Goal: Task Accomplishment & Management: Use online tool/utility

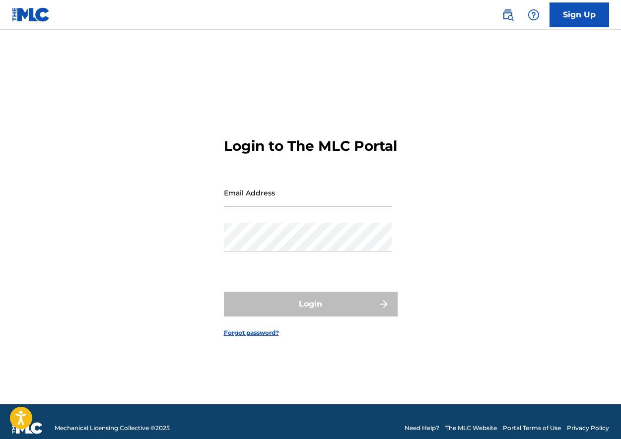
click at [267, 203] on input "Email Address" at bounding box center [308, 193] width 168 height 28
type input "[EMAIL_ADDRESS][DOMAIN_NAME]"
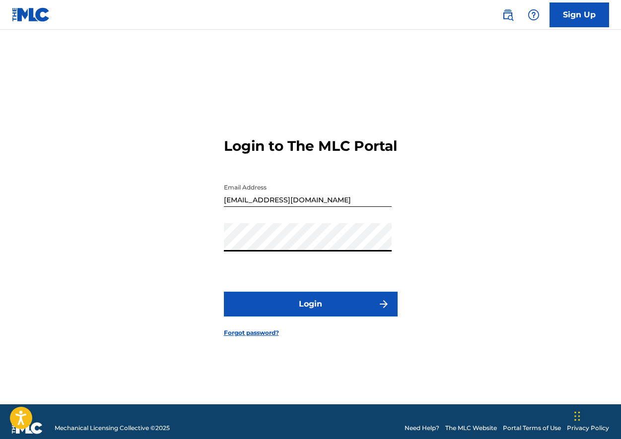
click at [321, 306] on button "Login" at bounding box center [311, 304] width 174 height 25
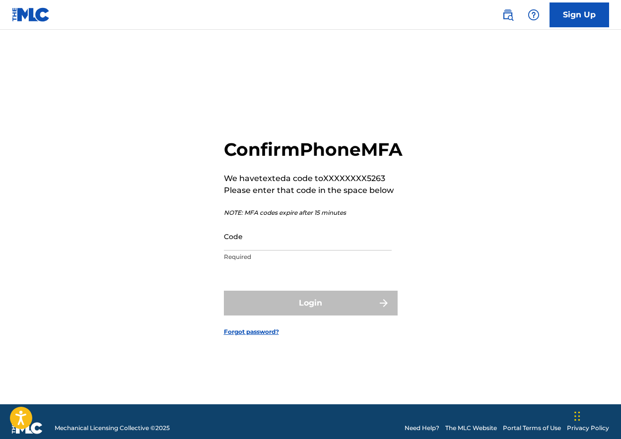
click at [285, 243] on input "Code" at bounding box center [308, 236] width 168 height 28
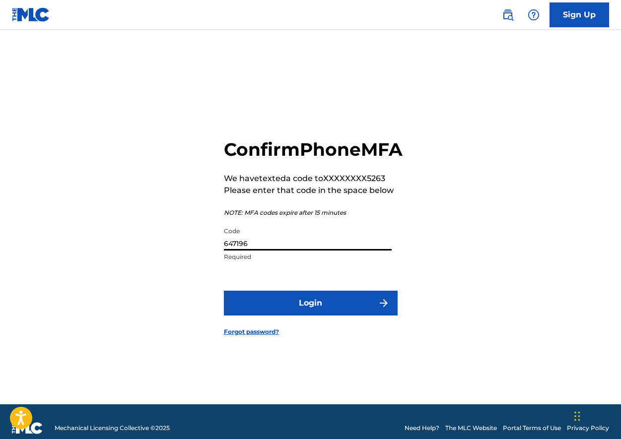
type input "647196"
click at [224, 291] on button "Login" at bounding box center [311, 303] width 174 height 25
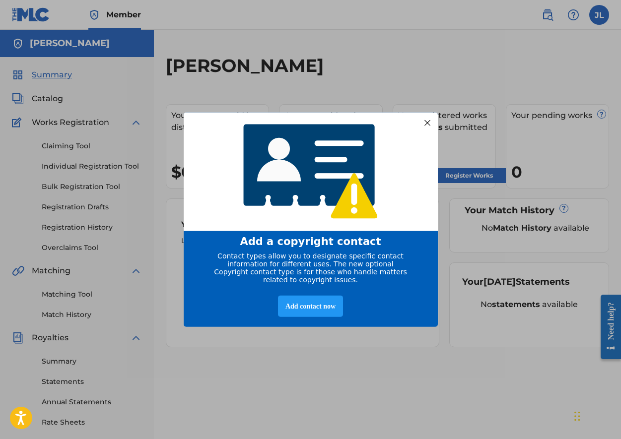
click at [426, 119] on div at bounding box center [426, 122] width 13 height 13
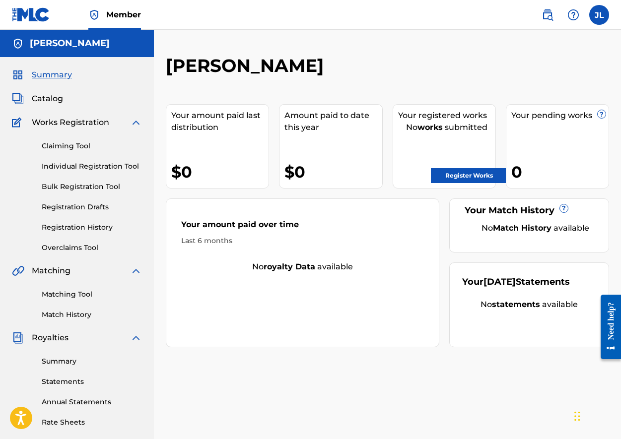
click at [74, 146] on link "Claiming Tool" at bounding box center [92, 146] width 100 height 10
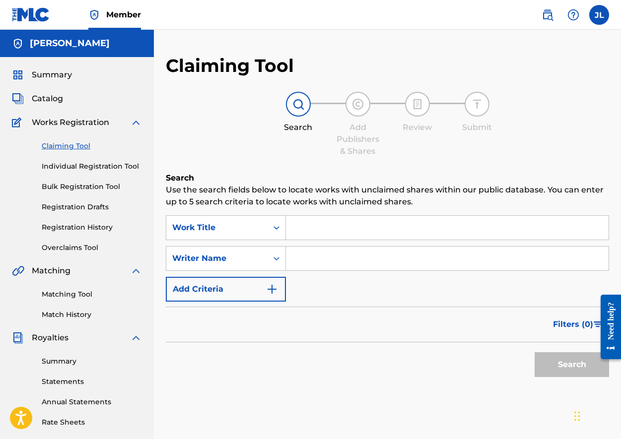
click at [76, 246] on link "Overclaims Tool" at bounding box center [92, 248] width 100 height 10
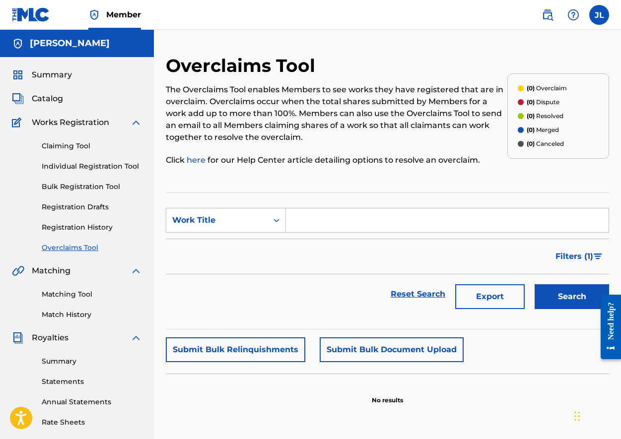
click at [69, 298] on link "Matching Tool" at bounding box center [92, 294] width 100 height 10
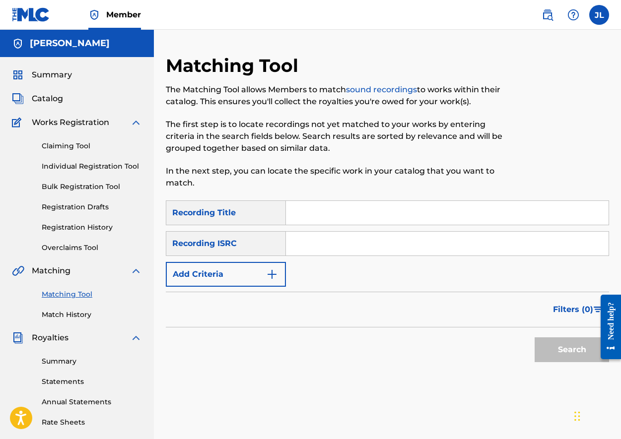
click at [72, 315] on link "Match History" at bounding box center [92, 315] width 100 height 10
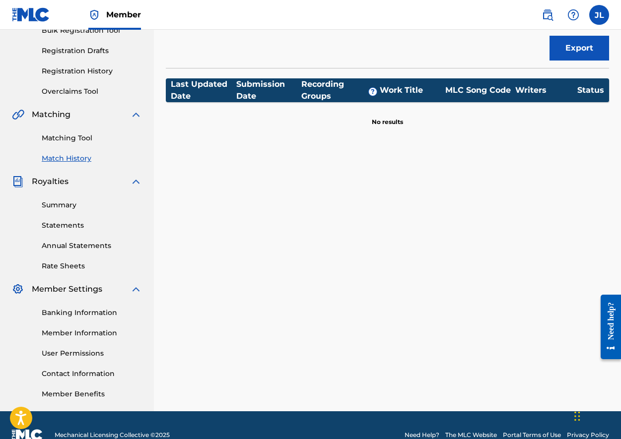
scroll to position [111, 0]
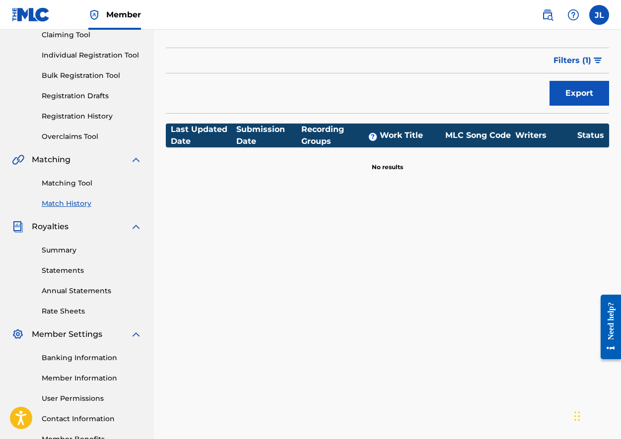
click at [70, 250] on link "Summary" at bounding box center [92, 250] width 100 height 10
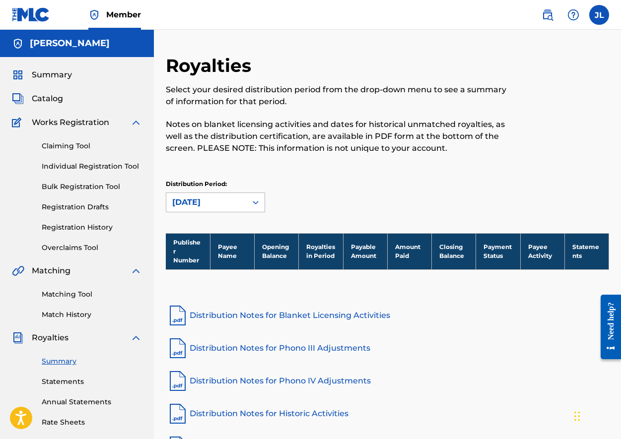
click at [242, 201] on div "[DATE]" at bounding box center [206, 202] width 80 height 19
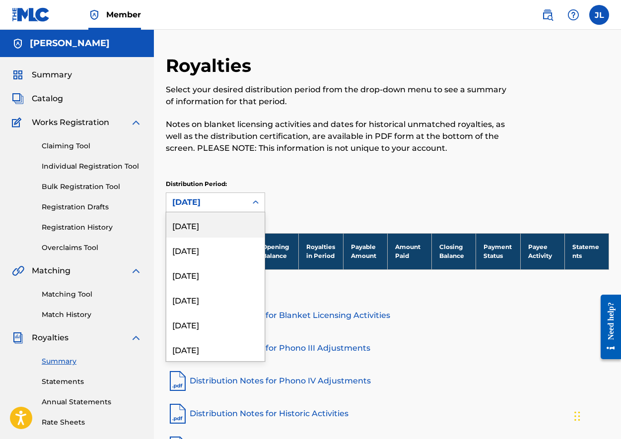
scroll to position [224, 0]
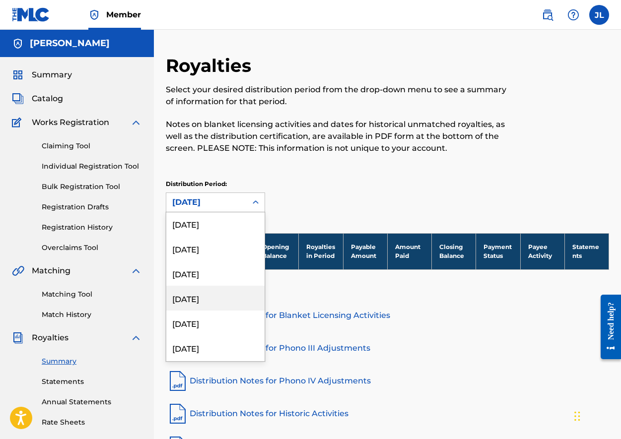
click at [207, 296] on div "[DATE]" at bounding box center [215, 298] width 98 height 25
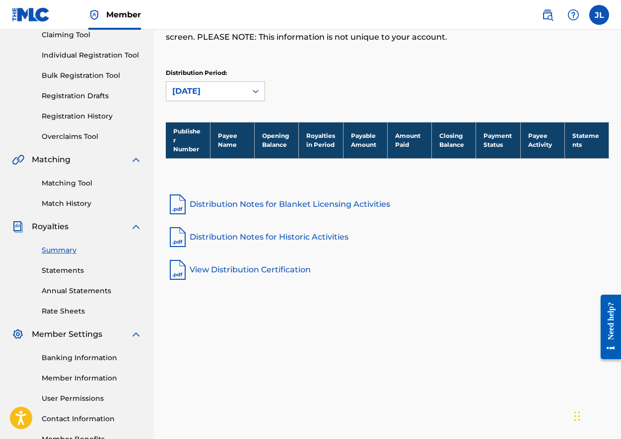
scroll to position [176, 0]
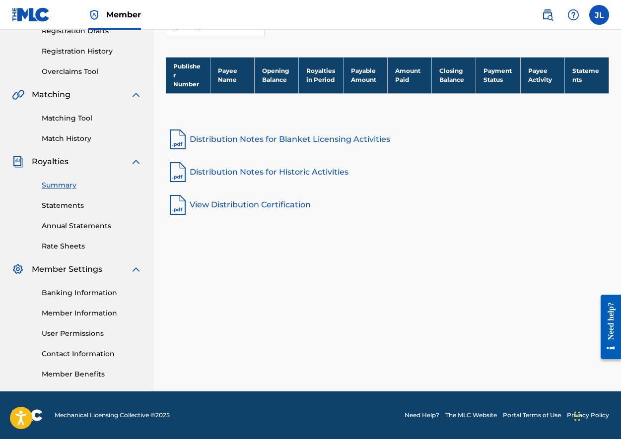
click at [73, 228] on link "Annual Statements" at bounding box center [92, 226] width 100 height 10
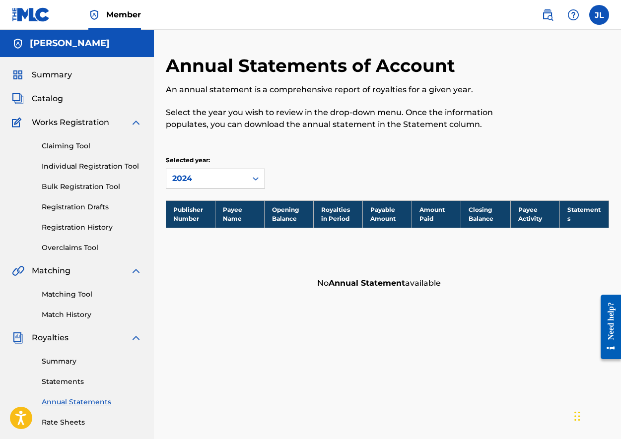
click at [215, 176] on div "2024" at bounding box center [206, 179] width 69 height 12
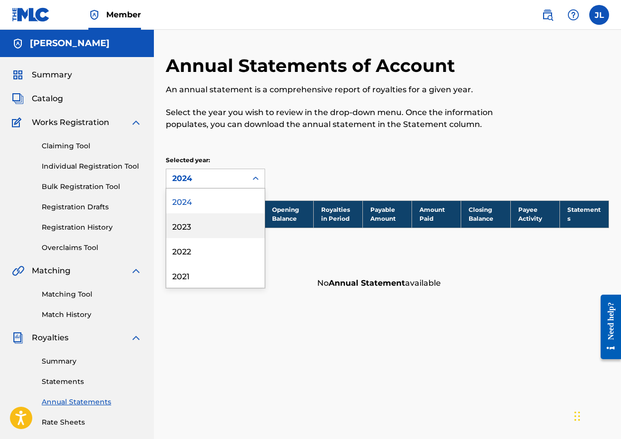
click at [210, 232] on div "2023" at bounding box center [215, 225] width 98 height 25
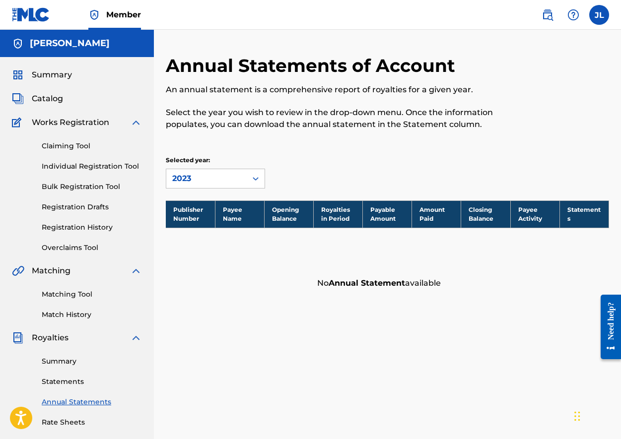
click at [56, 101] on span "Catalog" at bounding box center [47, 99] width 31 height 12
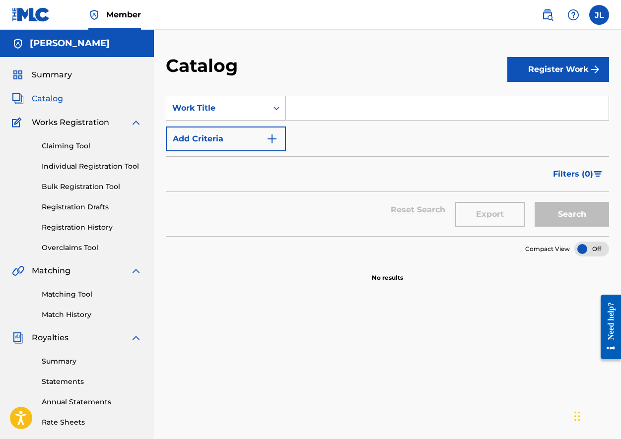
click at [258, 114] on div "Work Title" at bounding box center [216, 108] width 101 height 19
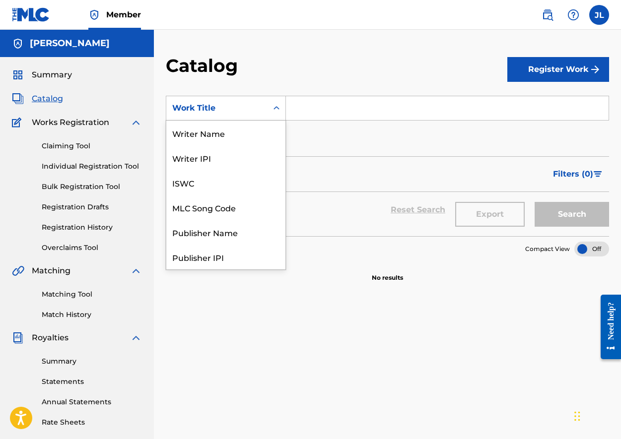
scroll to position [149, 0]
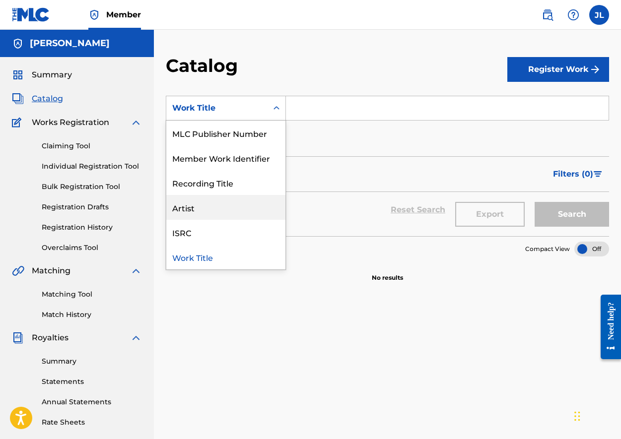
click at [211, 209] on div "Artist" at bounding box center [225, 207] width 119 height 25
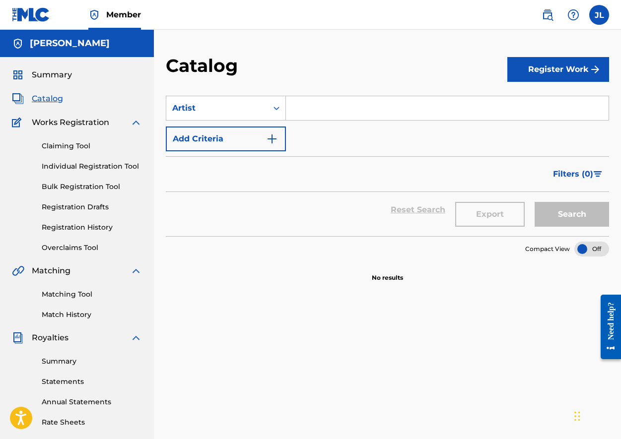
click at [339, 110] on input "Search Form" at bounding box center [447, 108] width 323 height 24
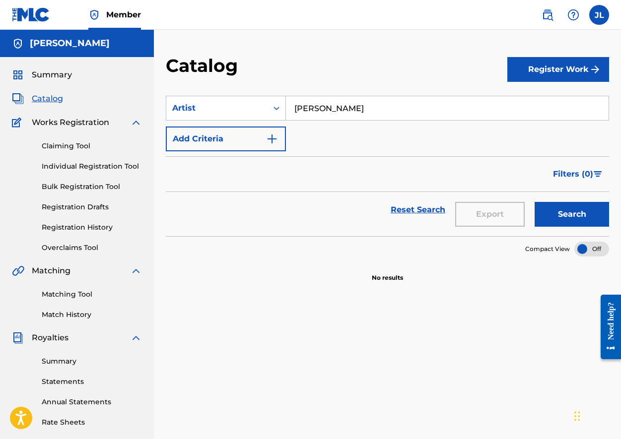
click at [571, 212] on button "Search" at bounding box center [572, 214] width 74 height 25
click at [346, 109] on input "[PERSON_NAME]" at bounding box center [447, 108] width 323 height 24
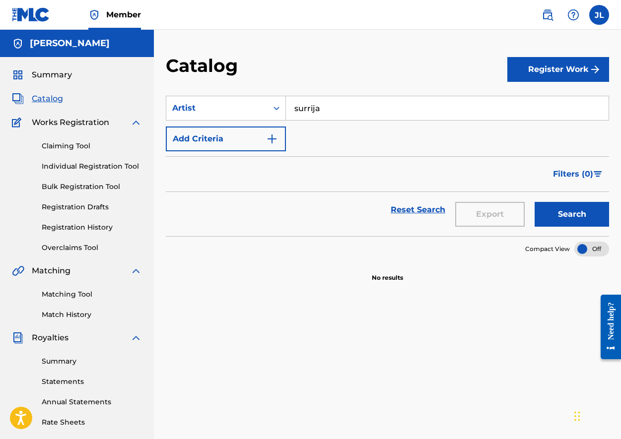
type input "surrija"
click at [570, 215] on button "Search" at bounding box center [572, 214] width 74 height 25
click at [72, 146] on link "Claiming Tool" at bounding box center [92, 146] width 100 height 10
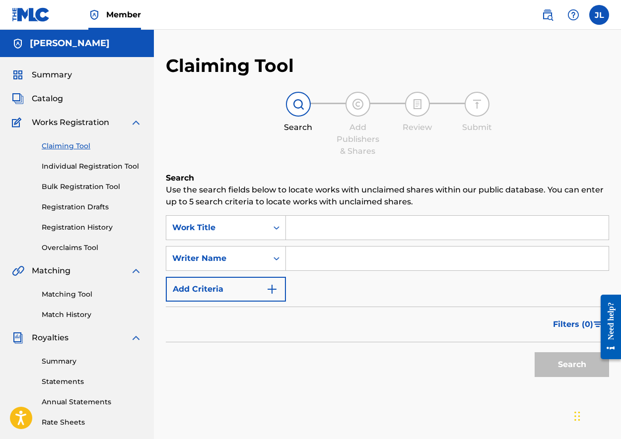
click at [76, 245] on link "Overclaims Tool" at bounding box center [92, 248] width 100 height 10
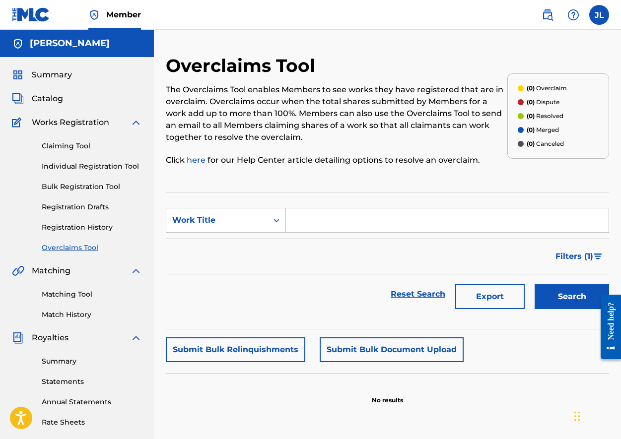
click at [340, 223] on input "Search Form" at bounding box center [447, 221] width 323 height 24
click at [272, 218] on icon "Search Form" at bounding box center [277, 220] width 10 height 10
click at [233, 295] on div "Work Title" at bounding box center [225, 294] width 119 height 25
click at [324, 225] on input "Search Form" at bounding box center [447, 221] width 323 height 24
type input "nothing love"
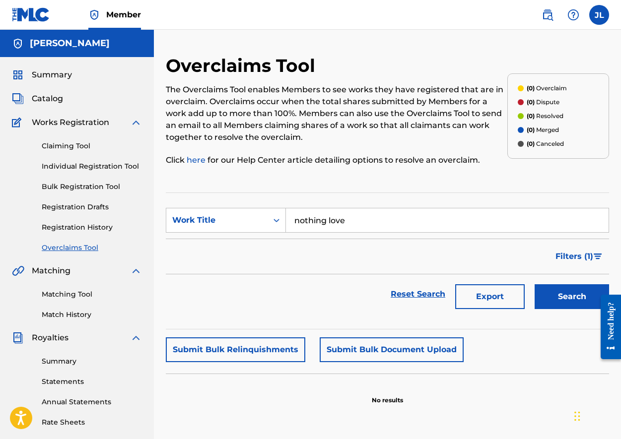
click at [535, 284] on button "Search" at bounding box center [572, 296] width 74 height 25
click at [69, 312] on link "Match History" at bounding box center [92, 315] width 100 height 10
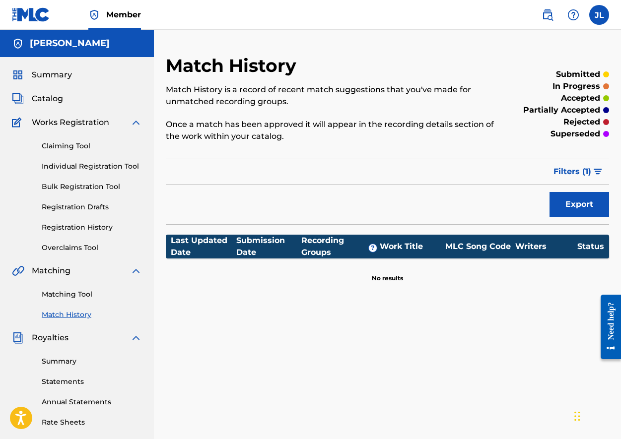
click at [69, 293] on link "Matching Tool" at bounding box center [92, 294] width 100 height 10
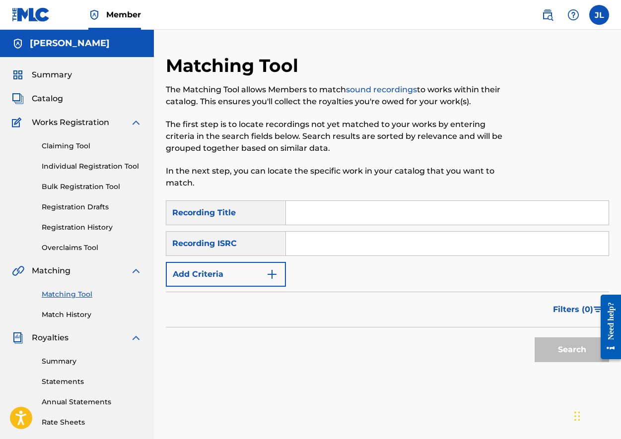
click at [48, 97] on span "Catalog" at bounding box center [47, 99] width 31 height 12
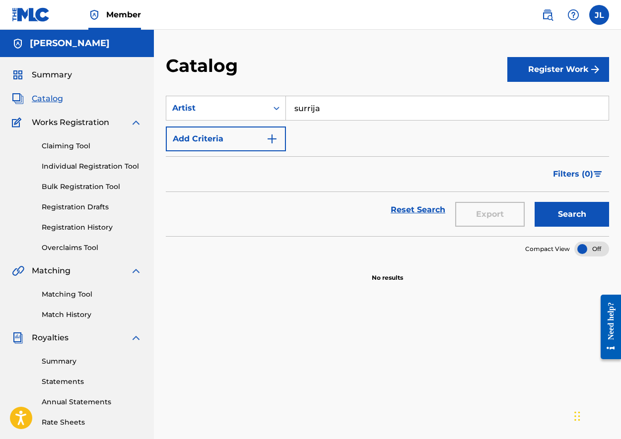
click at [272, 139] on img "Search Form" at bounding box center [272, 139] width 12 height 12
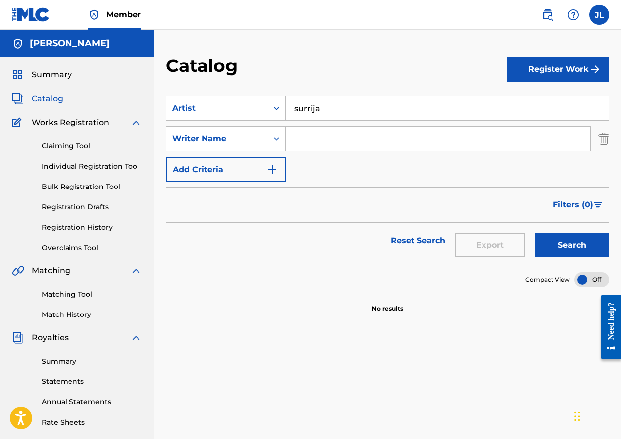
click at [311, 140] on input "Search Form" at bounding box center [438, 139] width 304 height 24
type input "[PERSON_NAME]"
click at [579, 244] on button "Search" at bounding box center [572, 245] width 74 height 25
click at [61, 72] on span "Summary" at bounding box center [52, 75] width 40 height 12
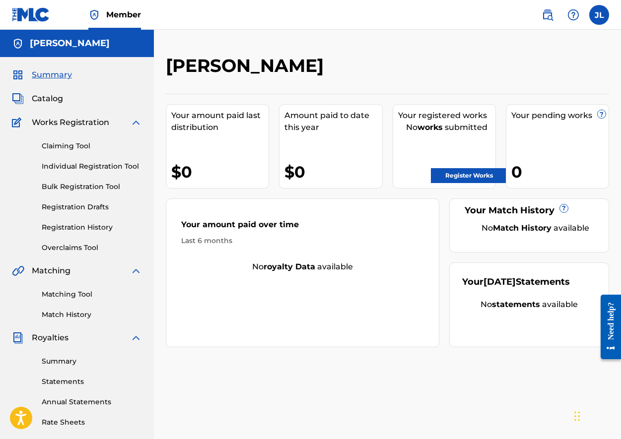
click at [70, 146] on link "Claiming Tool" at bounding box center [92, 146] width 100 height 10
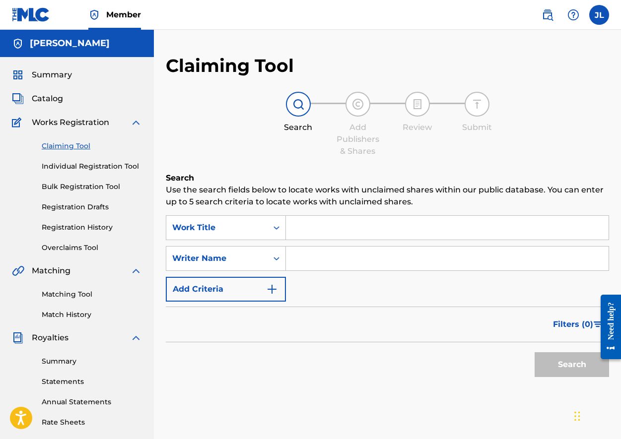
click at [331, 233] on input "Search Form" at bounding box center [447, 228] width 323 height 24
click at [326, 263] on input "Search Form" at bounding box center [447, 259] width 323 height 24
type input "[PERSON_NAME]"
click at [570, 363] on button "Search" at bounding box center [572, 364] width 74 height 25
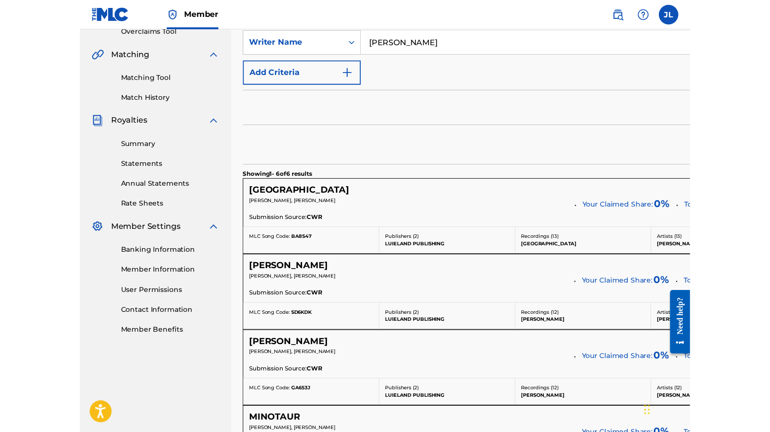
scroll to position [224, 0]
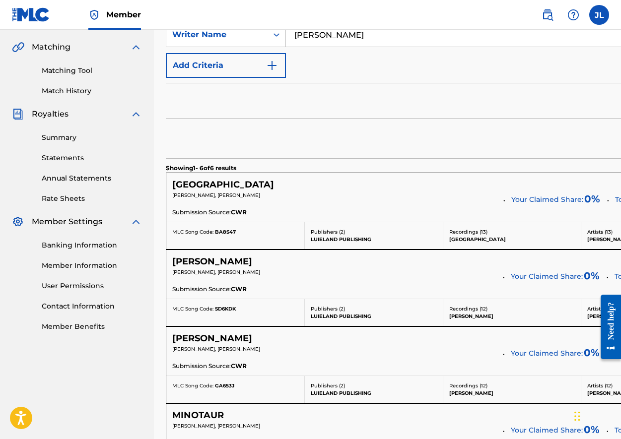
click at [496, 203] on div "[PERSON_NAME], [PERSON_NAME]" at bounding box center [334, 199] width 324 height 14
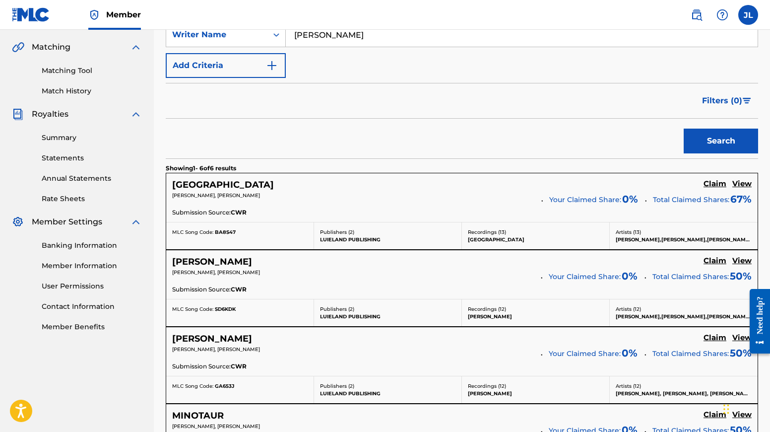
click at [621, 184] on h5 "View" at bounding box center [742, 183] width 19 height 9
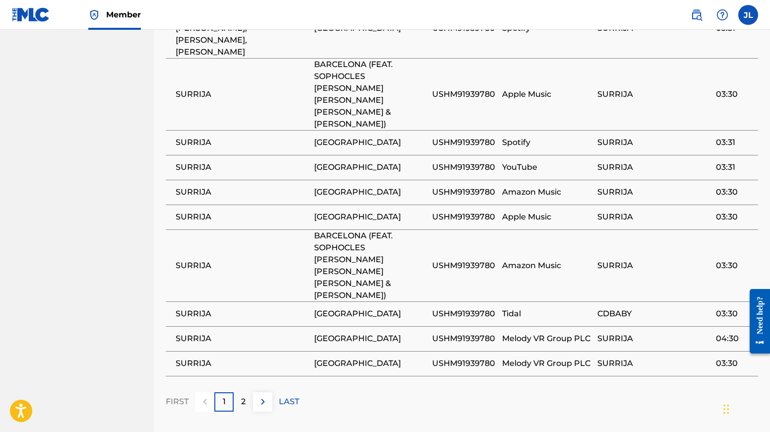
scroll to position [804, 0]
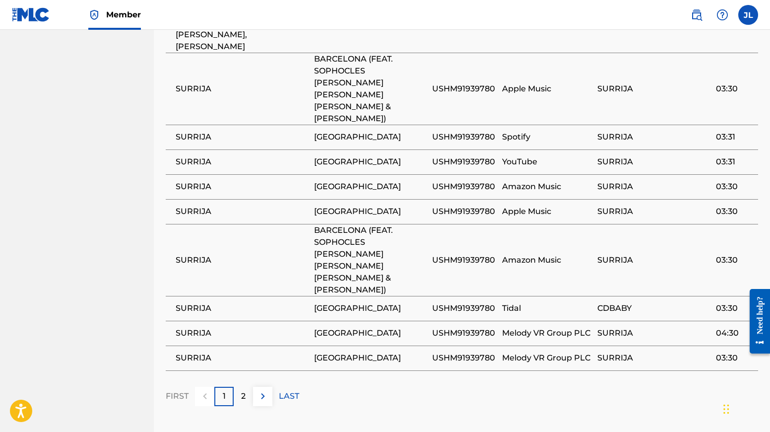
click at [263, 390] on img at bounding box center [263, 396] width 12 height 12
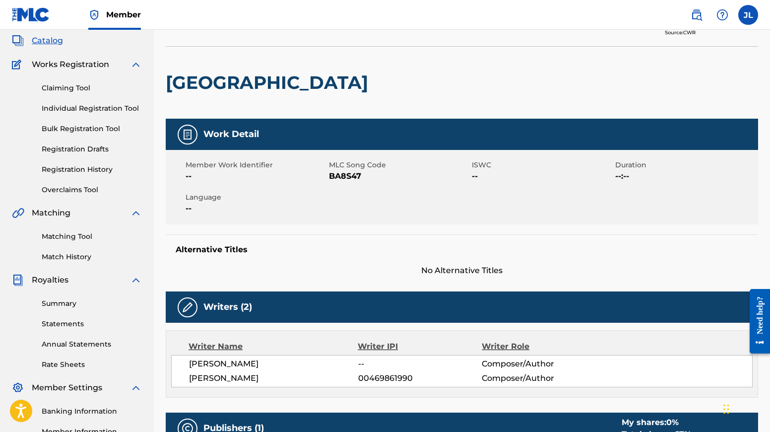
scroll to position [0, 0]
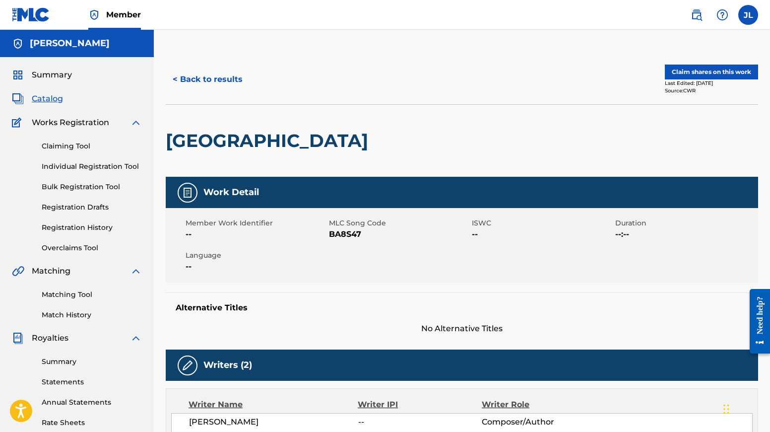
click at [212, 80] on button "< Back to results" at bounding box center [208, 79] width 84 height 25
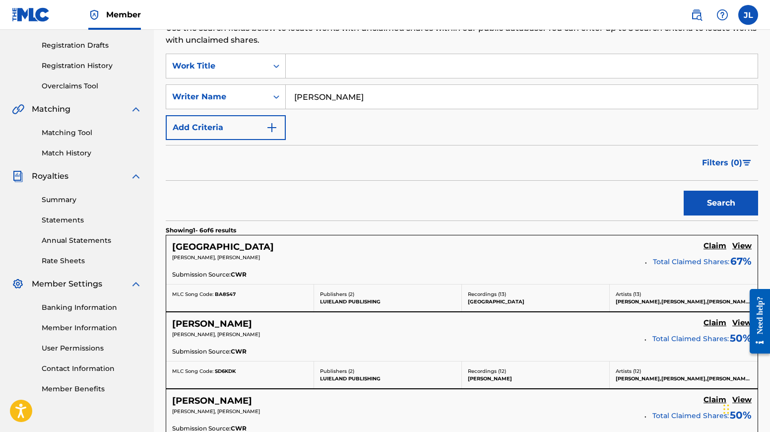
scroll to position [179, 0]
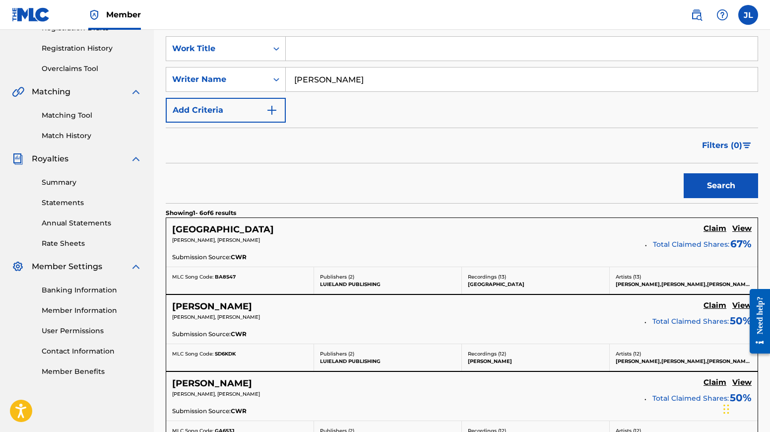
click at [621, 230] on h5 "Claim" at bounding box center [715, 228] width 23 height 9
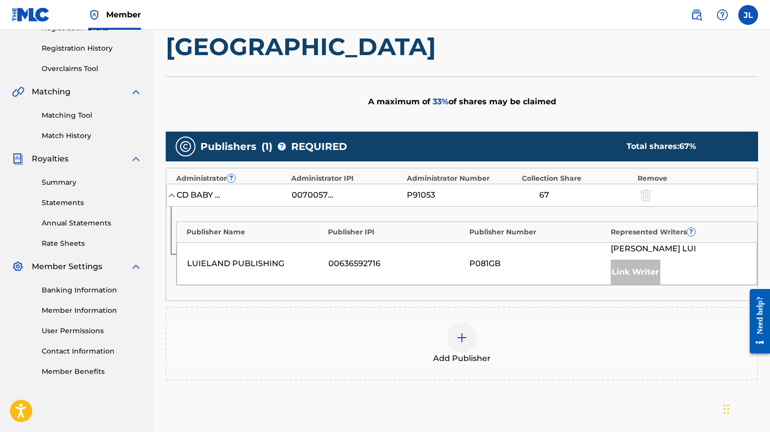
click at [621, 275] on div "Link Writer" at bounding box center [636, 272] width 50 height 25
click at [172, 194] on img at bounding box center [172, 195] width 10 height 10
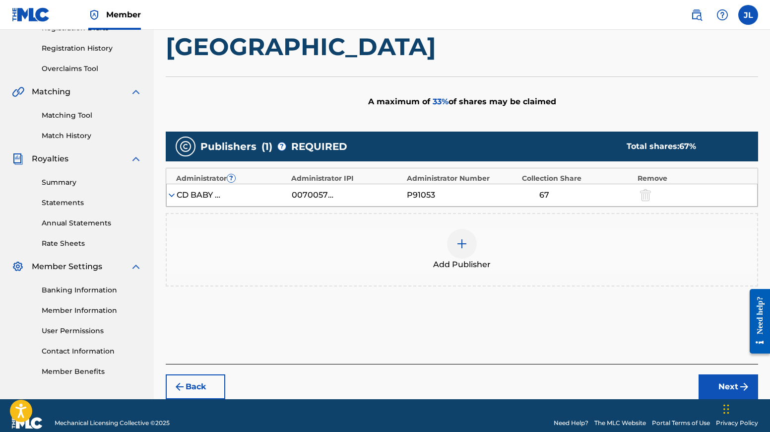
click at [172, 194] on img at bounding box center [172, 195] width 10 height 10
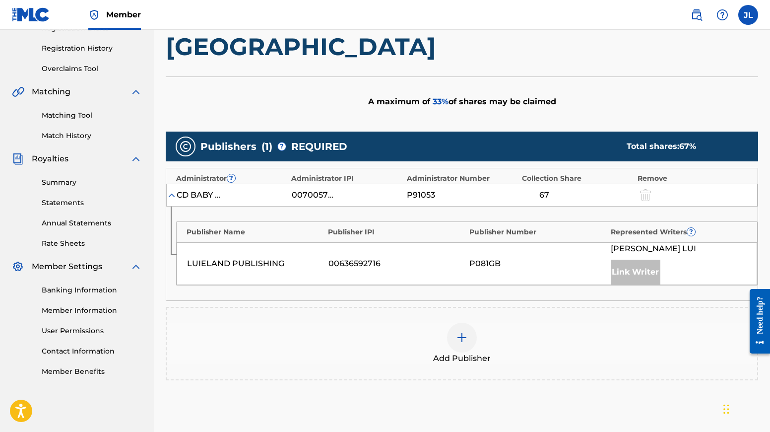
click at [172, 194] on img at bounding box center [172, 195] width 10 height 10
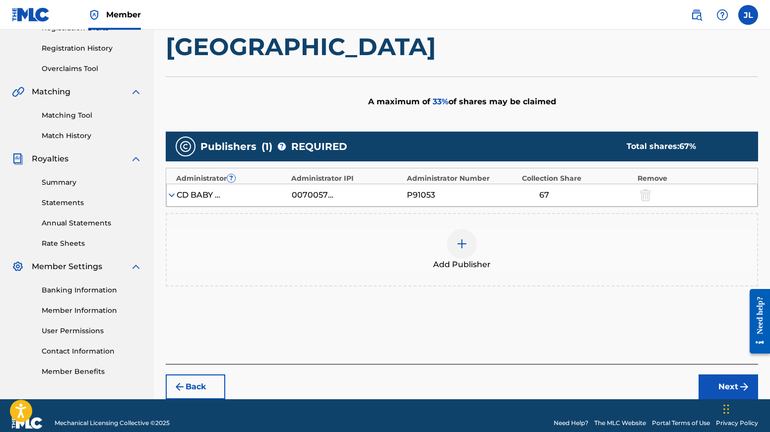
click at [172, 194] on img at bounding box center [172, 195] width 10 height 10
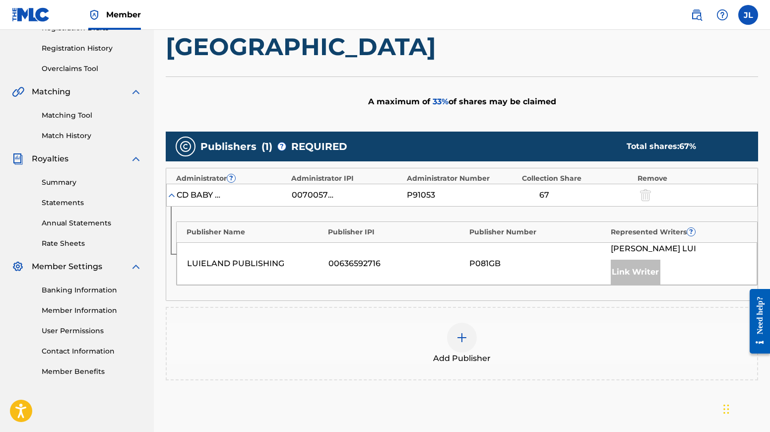
click at [621, 270] on div "Link Writer" at bounding box center [636, 272] width 50 height 25
click at [621, 280] on div "Link Writer" at bounding box center [636, 272] width 50 height 25
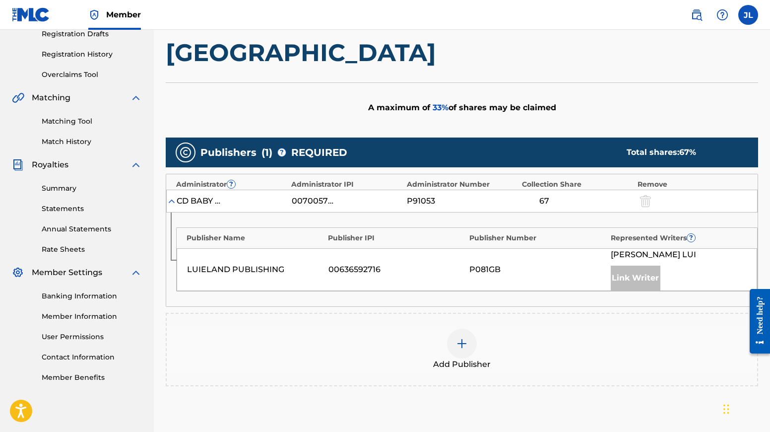
scroll to position [174, 0]
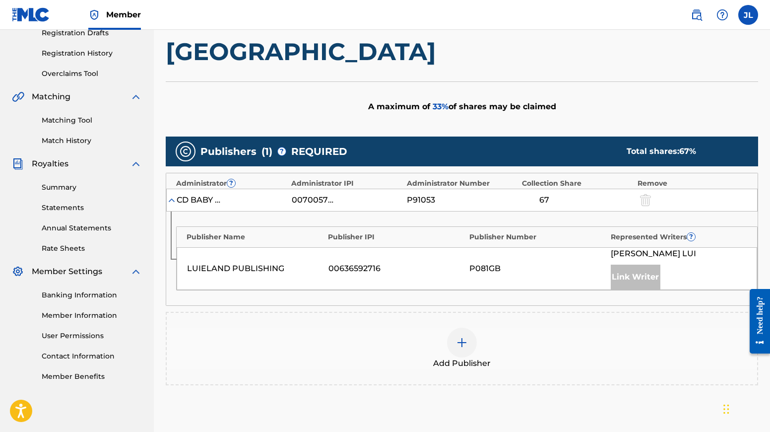
click at [457, 341] on img at bounding box center [462, 343] width 12 height 12
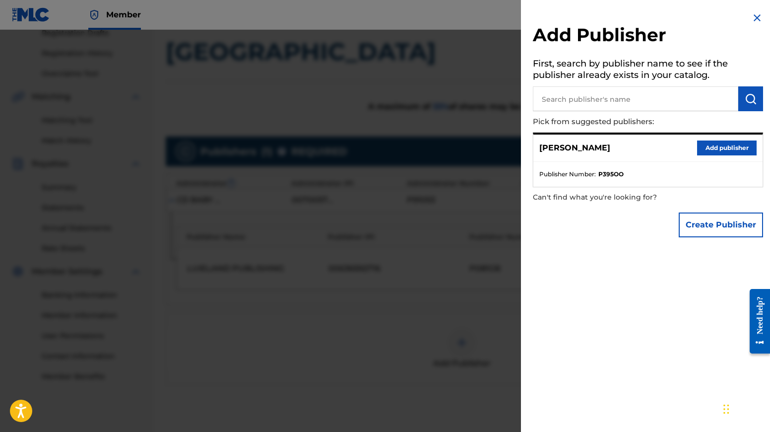
click at [621, 14] on img at bounding box center [758, 18] width 12 height 12
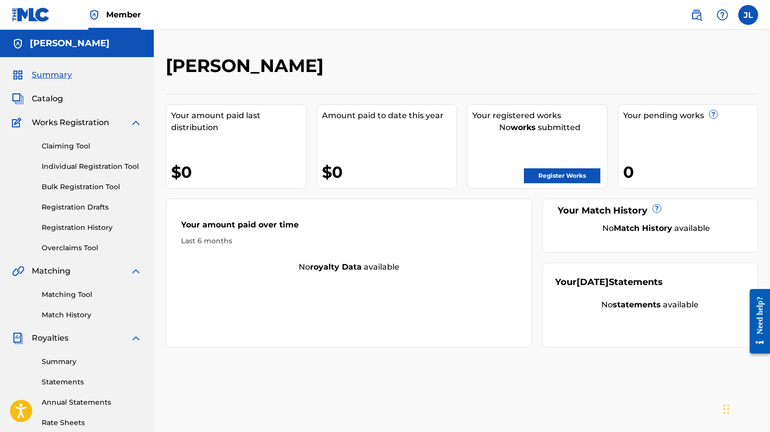
click at [75, 144] on link "Claiming Tool" at bounding box center [92, 146] width 100 height 10
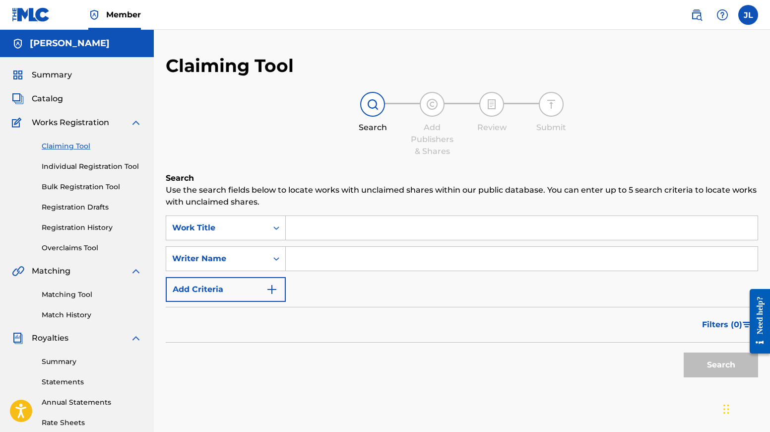
click at [312, 260] on input "Search Form" at bounding box center [522, 259] width 472 height 24
type input "[PERSON_NAME]"
click at [621, 368] on button "Search" at bounding box center [721, 364] width 74 height 25
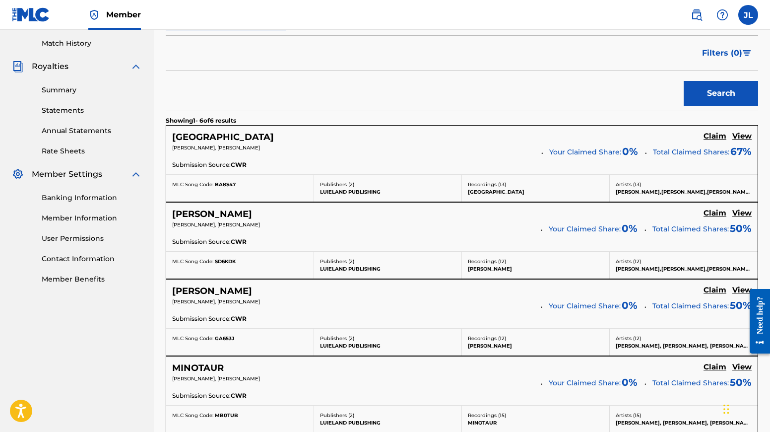
scroll to position [277, 0]
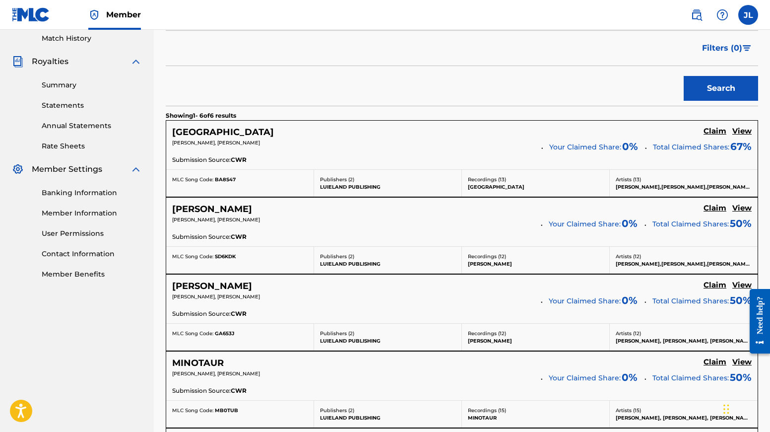
click at [621, 131] on h5 "View" at bounding box center [742, 131] width 19 height 9
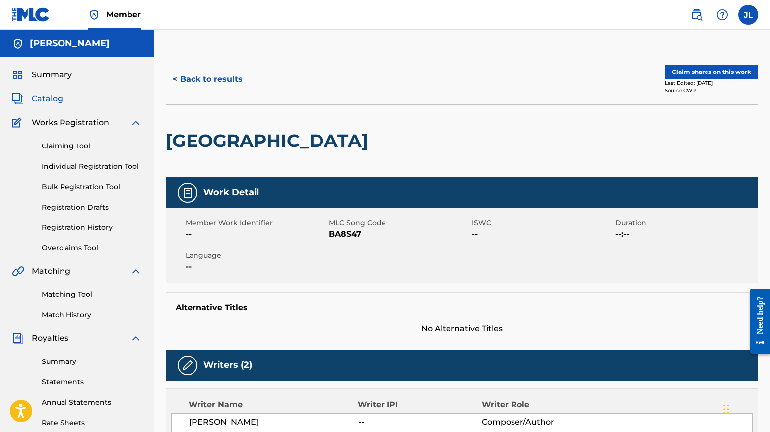
click at [194, 77] on button "< Back to results" at bounding box center [208, 79] width 84 height 25
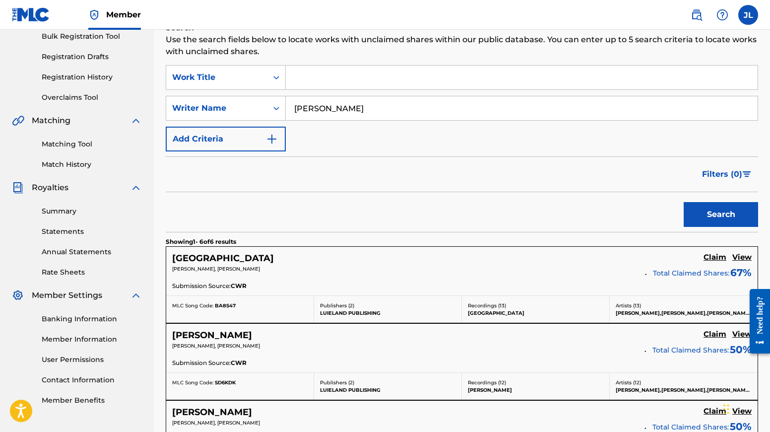
scroll to position [150, 0]
click at [312, 109] on input "[PERSON_NAME]" at bounding box center [522, 109] width 472 height 24
click at [621, 203] on button "Search" at bounding box center [721, 215] width 74 height 25
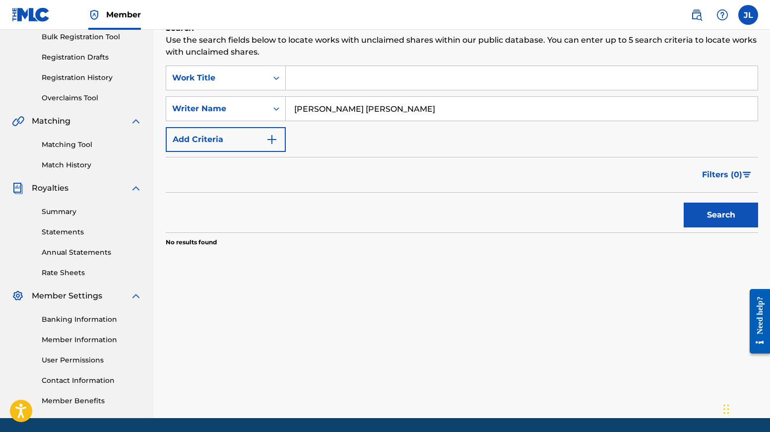
click at [346, 110] on input "[PERSON_NAME] [PERSON_NAME]" at bounding box center [522, 109] width 472 height 24
drag, startPoint x: 372, startPoint y: 110, endPoint x: 259, endPoint y: 105, distance: 113.8
click at [259, 105] on div "SearchWithCriteriad5656db3-5854-4595-8f23-f6ea16e144f0 Writer Name [PERSON_NAME…" at bounding box center [462, 108] width 593 height 25
click at [621, 203] on button "Search" at bounding box center [721, 215] width 74 height 25
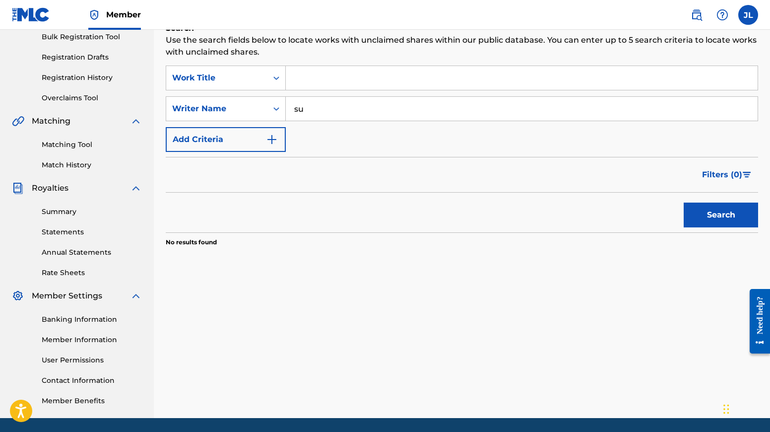
type input "s"
type input "a"
type input "J"
click at [347, 77] on input "Search Form" at bounding box center [522, 78] width 472 height 24
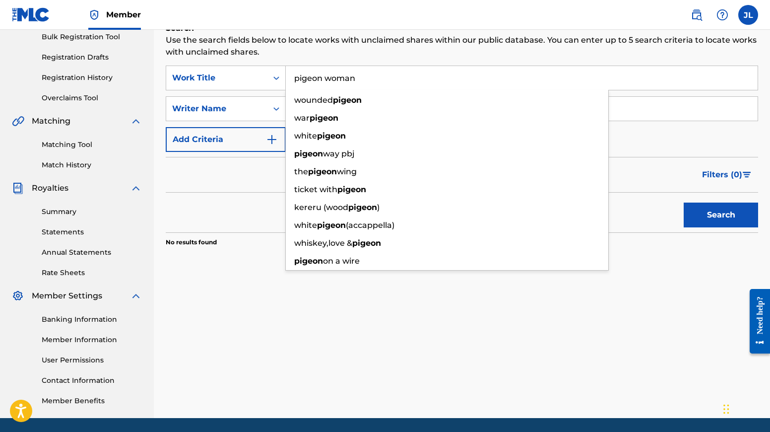
click at [621, 203] on button "Search" at bounding box center [721, 215] width 74 height 25
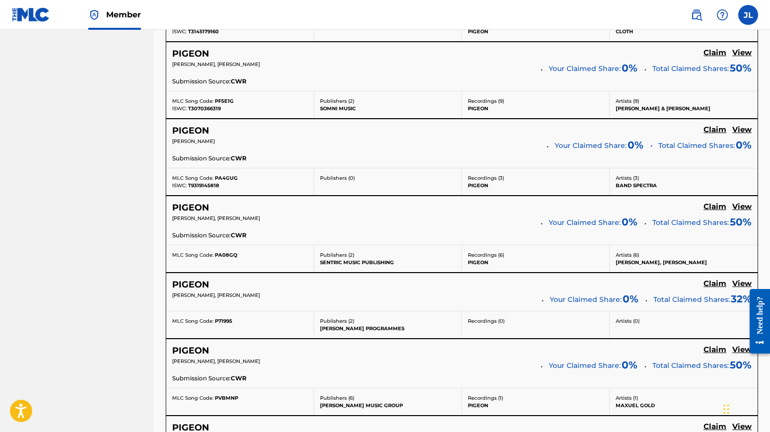
scroll to position [872, 0]
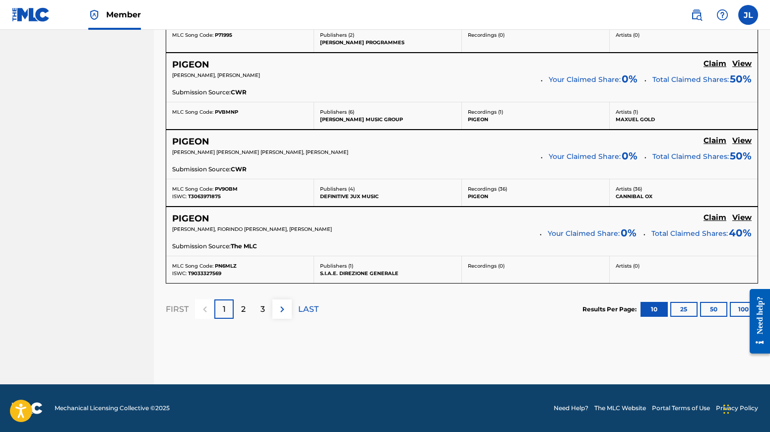
click at [282, 310] on img at bounding box center [283, 309] width 12 height 12
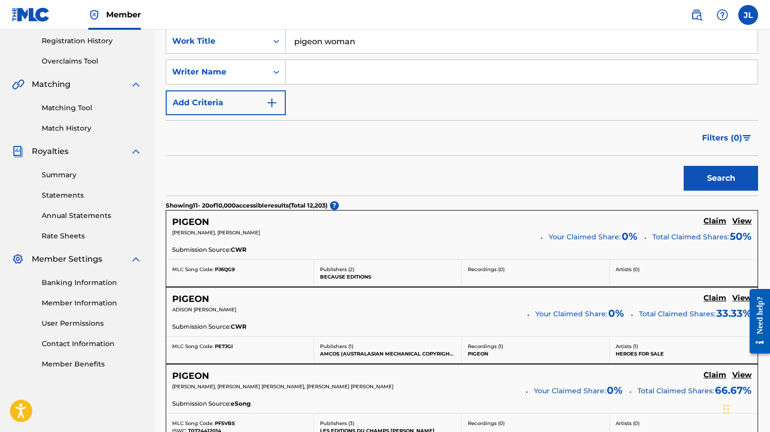
scroll to position [125, 0]
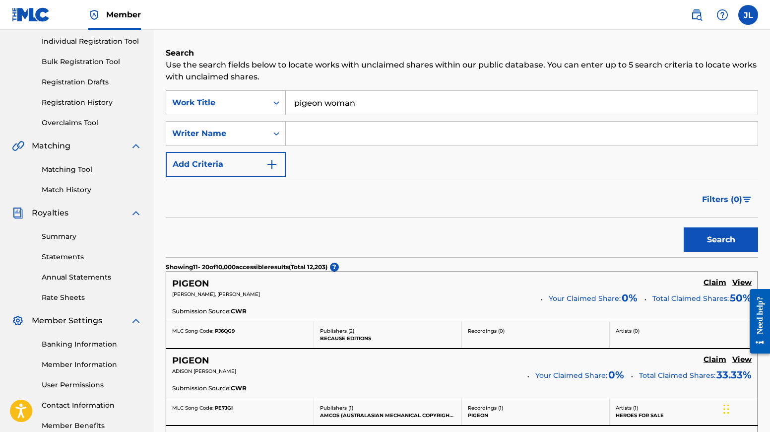
drag, startPoint x: 361, startPoint y: 102, endPoint x: 270, endPoint y: 99, distance: 90.9
click at [270, 99] on div "SearchWithCriteria11057ba7-668e-4d42-b88f-2a4c60b730c2 Work Title pigeon woman" at bounding box center [462, 102] width 593 height 25
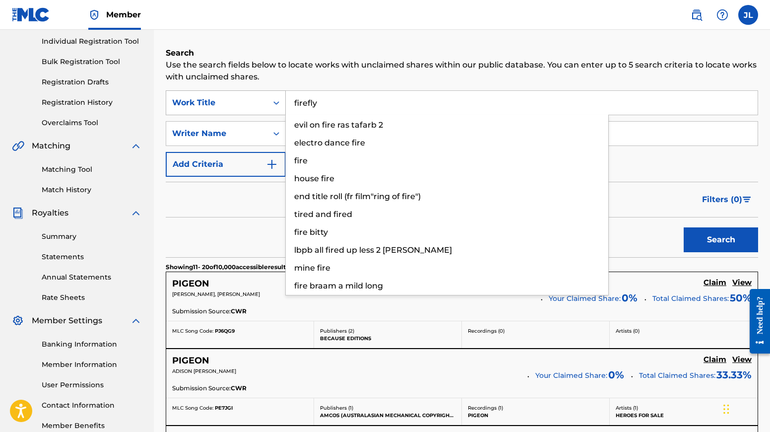
type input "firefly"
click at [621, 227] on button "Search" at bounding box center [721, 239] width 74 height 25
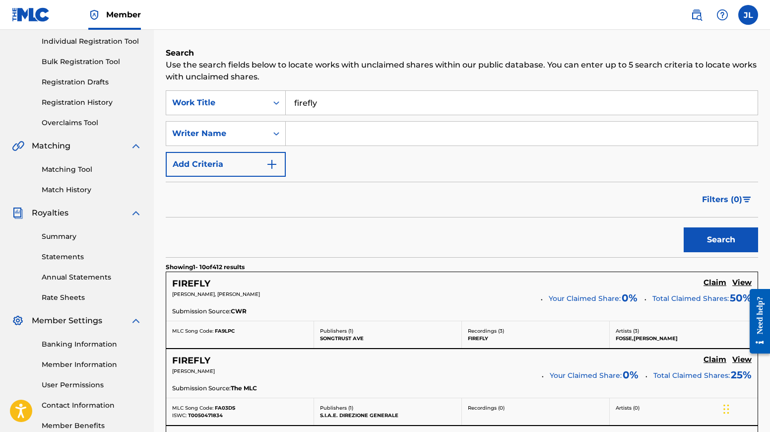
click at [252, 310] on div "Submission Source: CWR" at bounding box center [462, 312] width 580 height 11
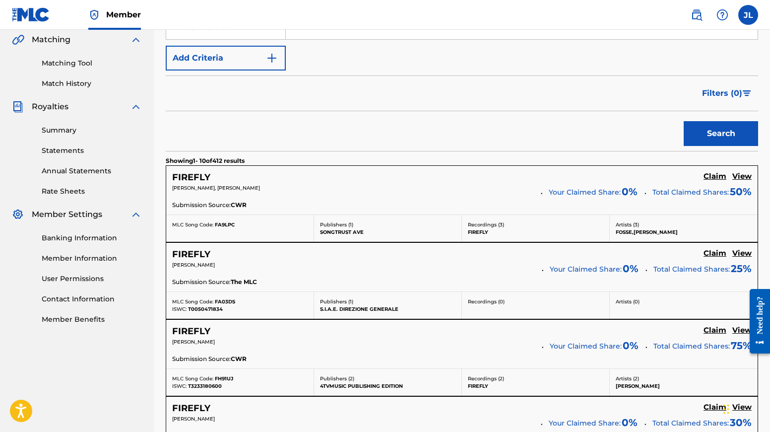
scroll to position [0, 0]
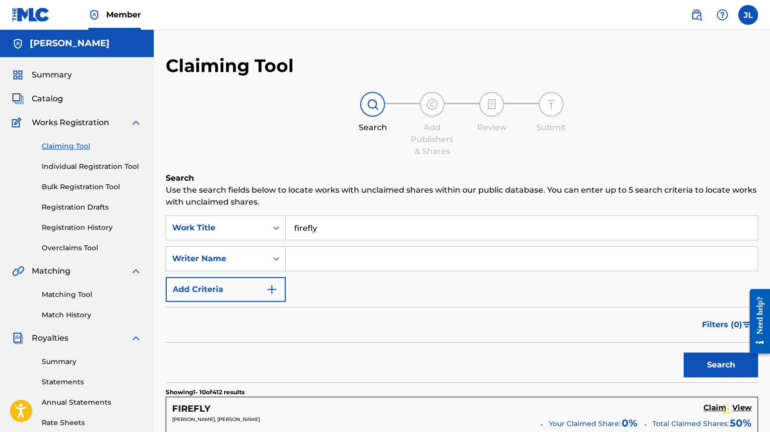
click at [308, 256] on input "Search Form" at bounding box center [522, 259] width 472 height 24
type input "[PERSON_NAME]"
click at [621, 360] on button "Search" at bounding box center [721, 364] width 74 height 25
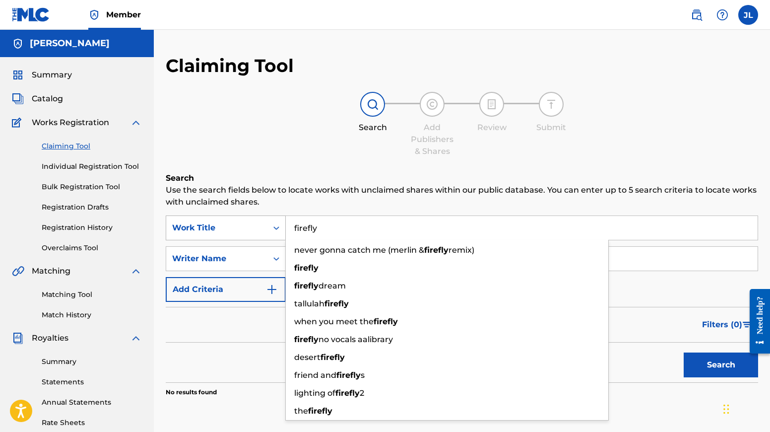
drag, startPoint x: 327, startPoint y: 232, endPoint x: 268, endPoint y: 227, distance: 59.3
click at [268, 227] on div "SearchWithCriteria11057ba7-668e-4d42-b88f-2a4c60b730c2 Work Title firefly never…" at bounding box center [462, 227] width 593 height 25
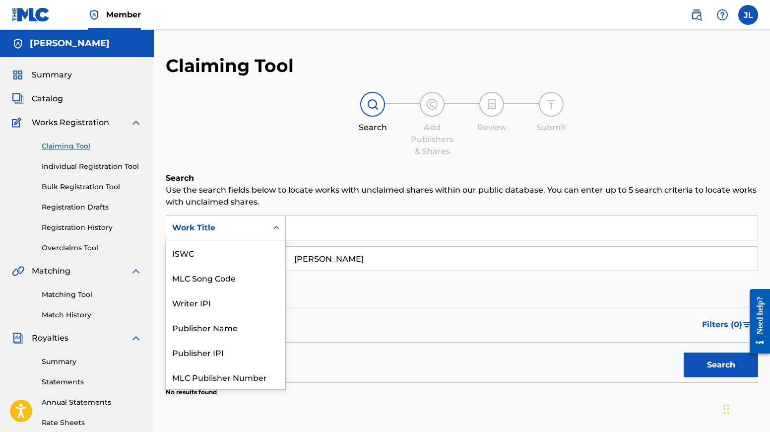
click at [268, 227] on div "Search Form" at bounding box center [277, 228] width 18 height 18
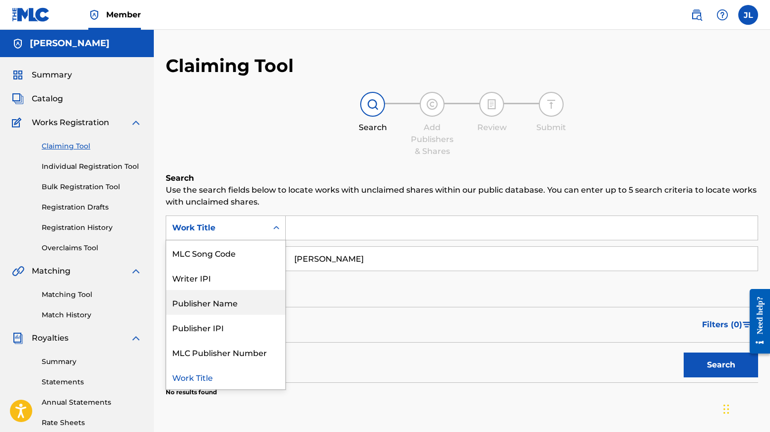
click at [235, 304] on div "Publisher Name" at bounding box center [225, 302] width 119 height 25
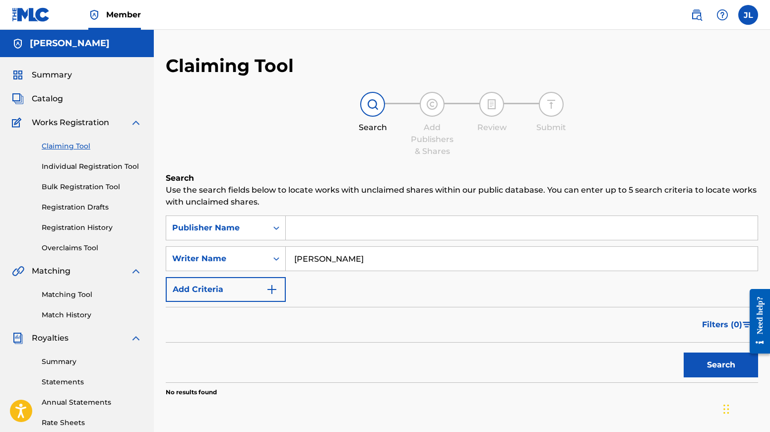
click at [311, 232] on input "Search Form" at bounding box center [522, 228] width 472 height 24
type input "luieland publishing"
click at [621, 352] on button "Search" at bounding box center [721, 364] width 74 height 25
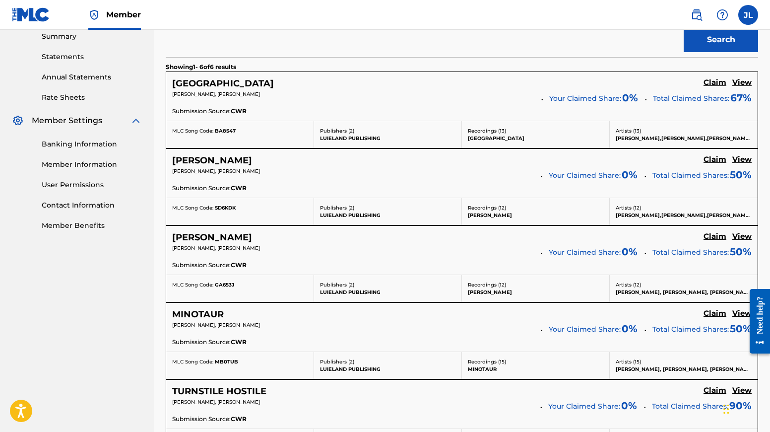
scroll to position [0, 0]
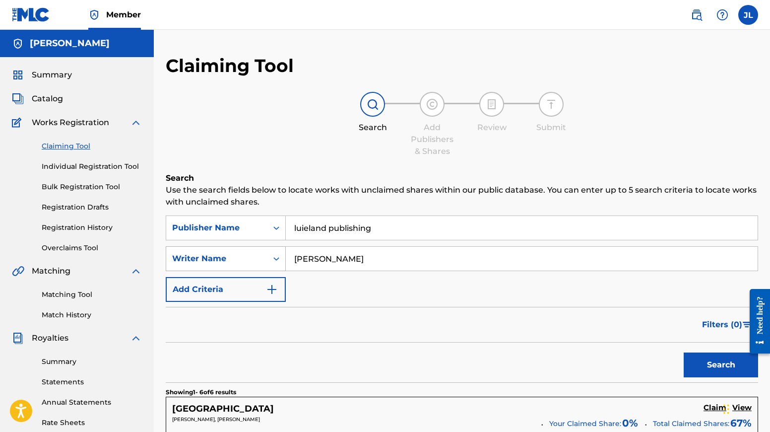
drag, startPoint x: 334, startPoint y: 260, endPoint x: 247, endPoint y: 250, distance: 87.4
click at [247, 250] on div "SearchWithCriteriad5656db3-5854-4595-8f23-f6ea16e144f0 Writer Name [PERSON_NAME]" at bounding box center [462, 258] width 593 height 25
click at [621, 361] on button "Search" at bounding box center [721, 364] width 74 height 25
click at [388, 225] on input "luieland publishing" at bounding box center [522, 228] width 472 height 24
click at [276, 228] on icon "Search Form" at bounding box center [277, 227] width 6 height 3
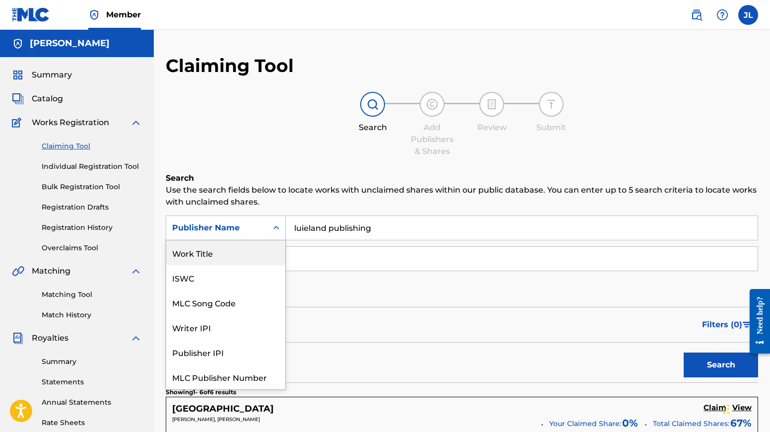
click at [209, 254] on div "Work Title" at bounding box center [225, 252] width 119 height 25
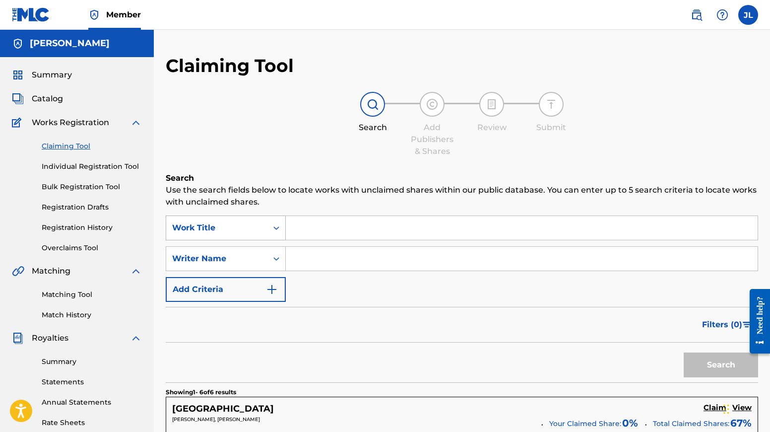
click at [269, 223] on div "Search Form" at bounding box center [277, 228] width 18 height 18
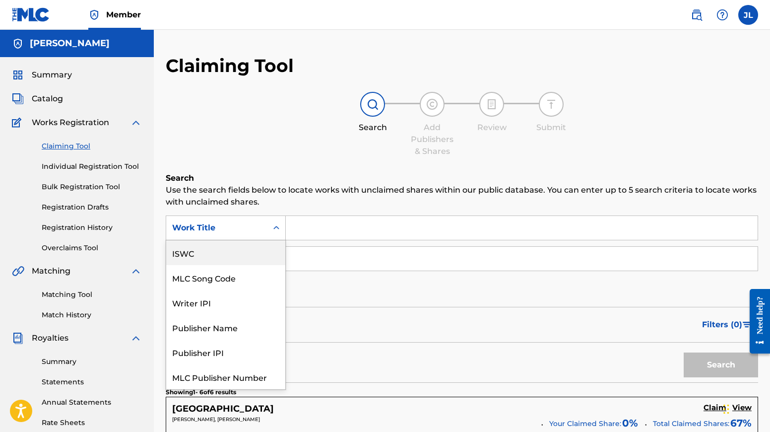
click at [234, 253] on div "ISWC" at bounding box center [225, 252] width 119 height 25
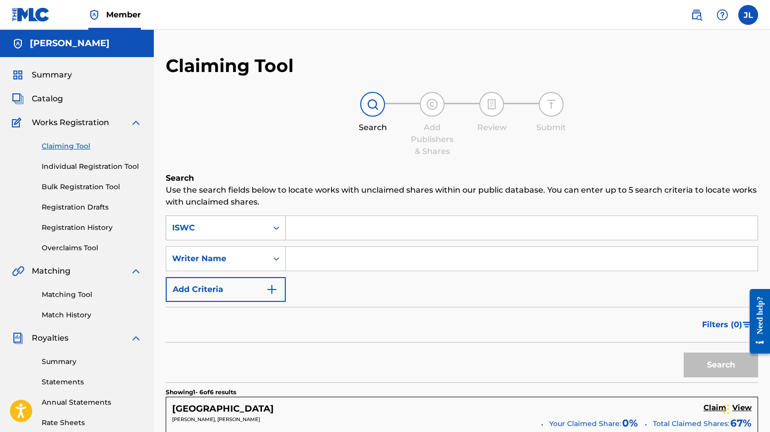
click at [268, 232] on div "Search Form" at bounding box center [277, 228] width 18 height 18
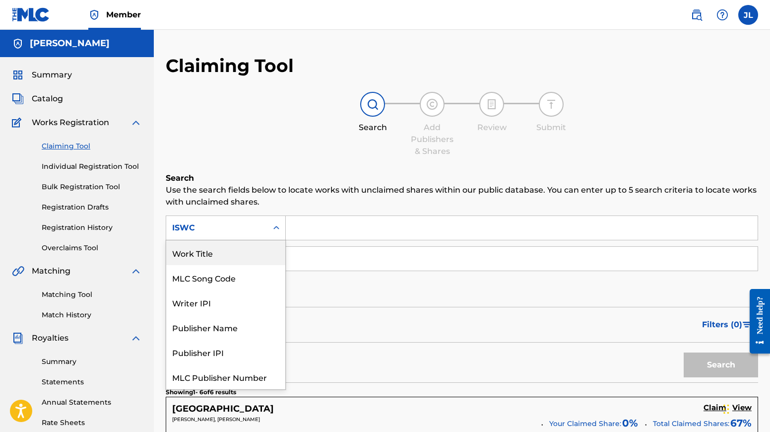
click at [231, 254] on div "Work Title" at bounding box center [225, 252] width 119 height 25
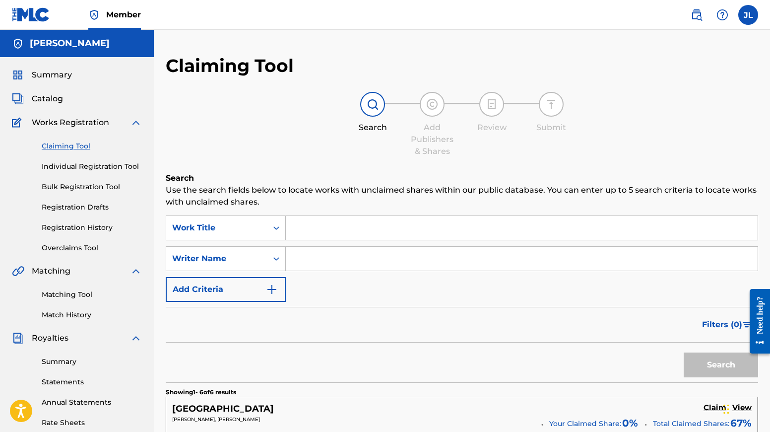
click at [321, 229] on input "Search Form" at bounding box center [522, 228] width 472 height 24
type input "[PERSON_NAME]"
click at [621, 364] on button "Search" at bounding box center [721, 364] width 74 height 25
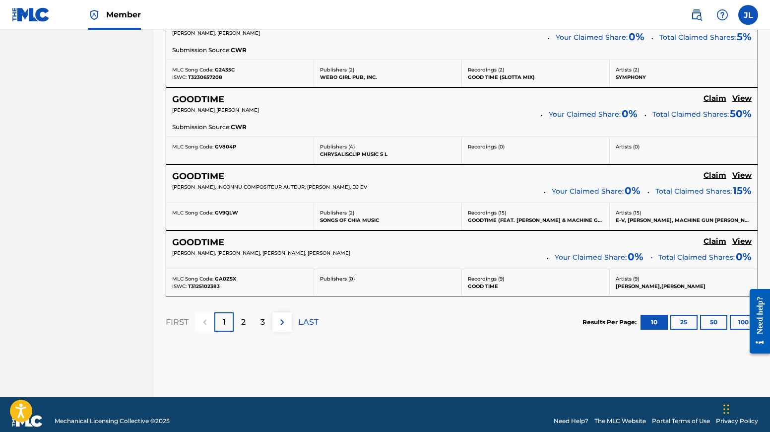
scroll to position [861, 0]
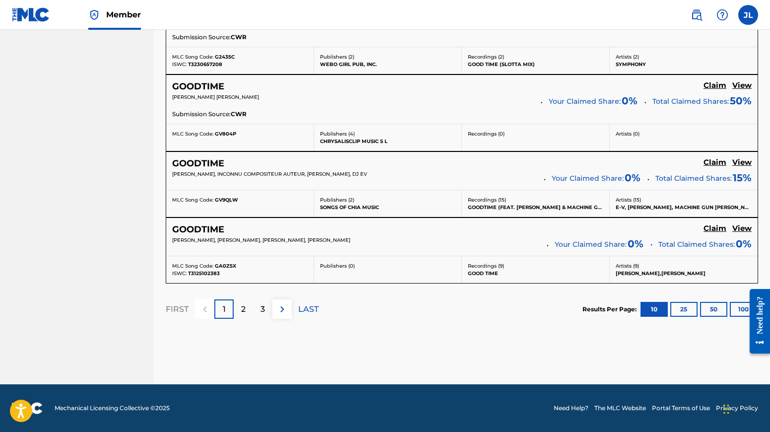
click at [282, 311] on img at bounding box center [283, 309] width 12 height 12
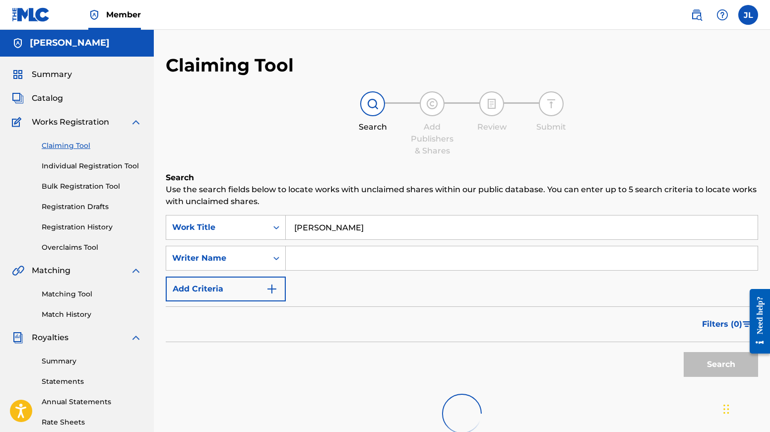
scroll to position [0, 0]
click at [388, 229] on input "[PERSON_NAME]" at bounding box center [522, 228] width 472 height 24
drag, startPoint x: 381, startPoint y: 229, endPoint x: 282, endPoint y: 230, distance: 98.8
click at [282, 230] on div "SearchWithCriteria39c29434-4160-404b-9a2f-d162da9eb62b Work Title [PERSON_NAME]" at bounding box center [462, 227] width 593 height 25
type input "snowboots in summer"
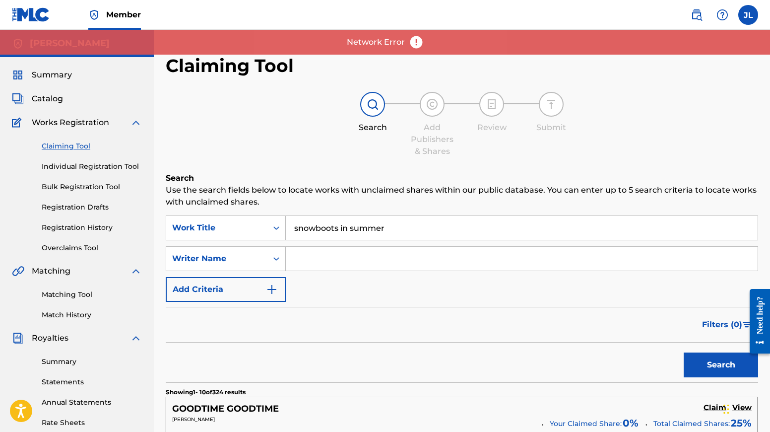
click at [621, 358] on button "Search" at bounding box center [721, 364] width 74 height 25
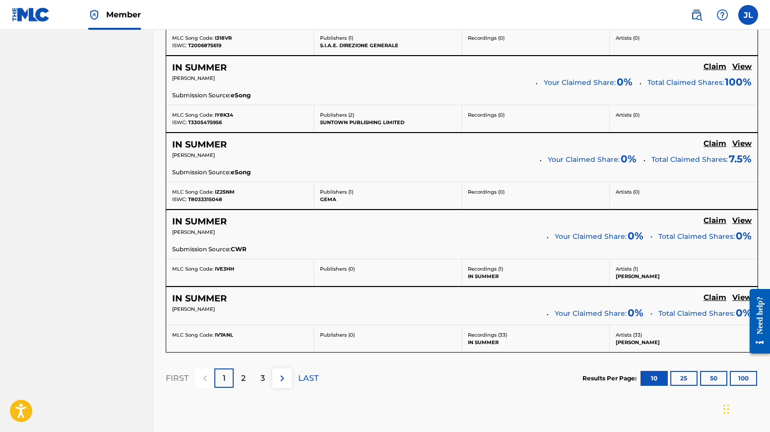
scroll to position [806, 0]
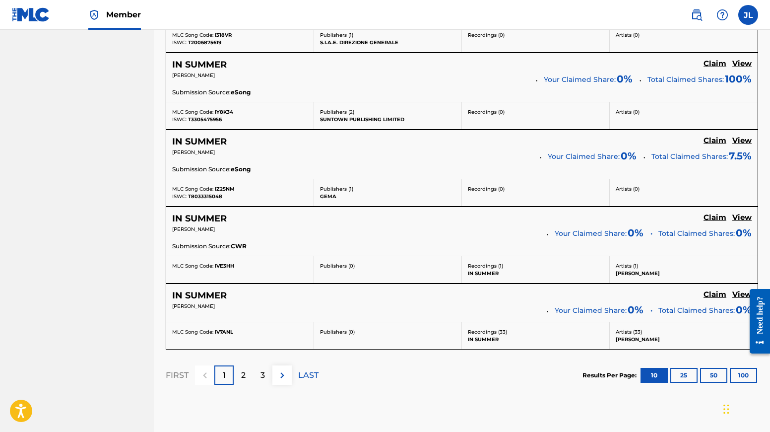
click at [243, 375] on p "2" at bounding box center [243, 375] width 4 height 12
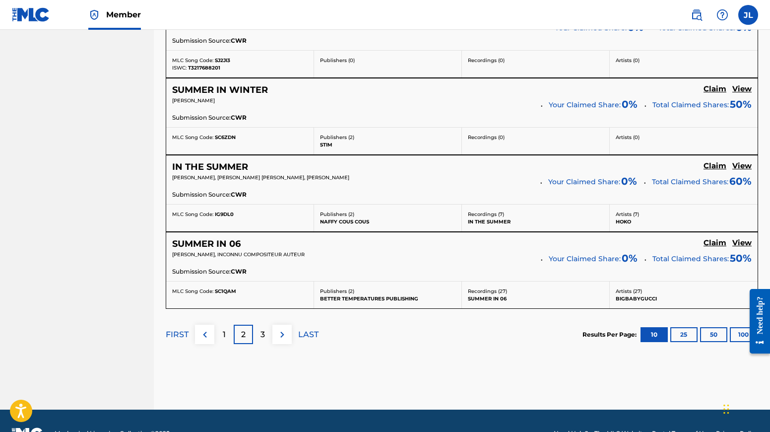
scroll to position [883, 0]
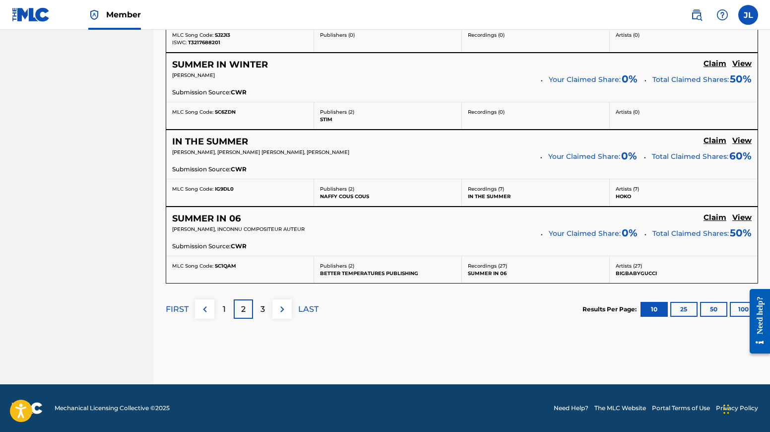
click at [263, 309] on p "3" at bounding box center [263, 309] width 4 height 12
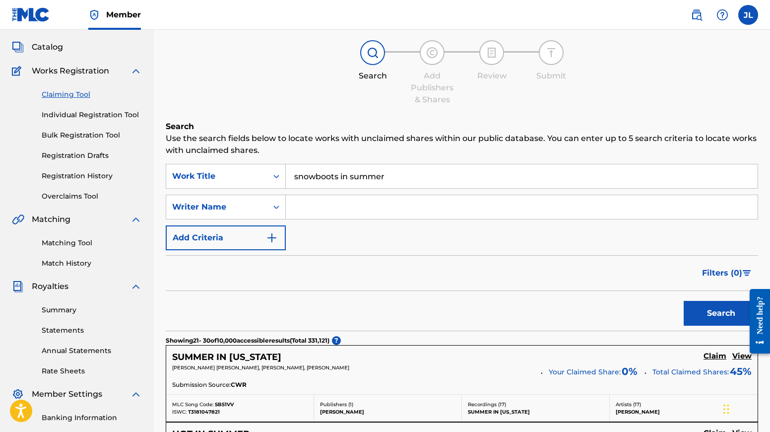
scroll to position [0, 0]
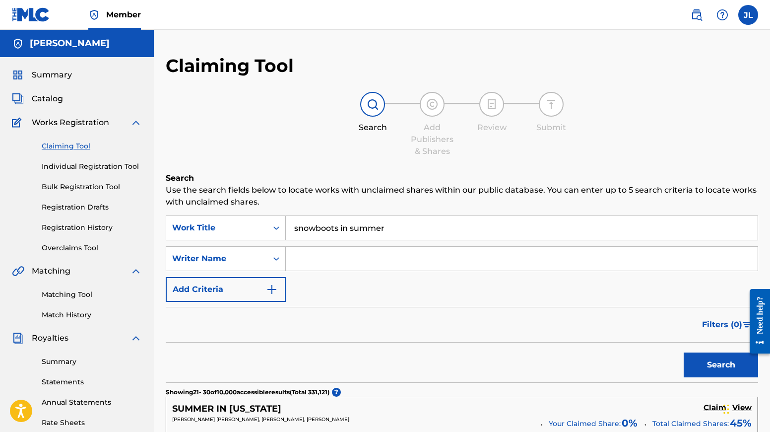
click at [79, 189] on link "Bulk Registration Tool" at bounding box center [92, 187] width 100 height 10
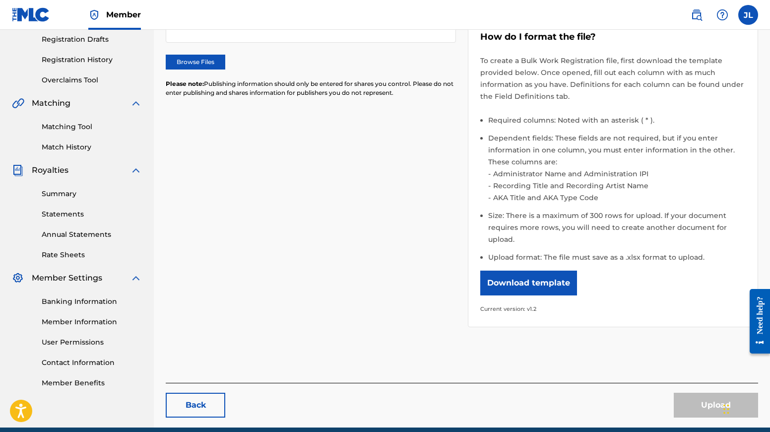
scroll to position [171, 0]
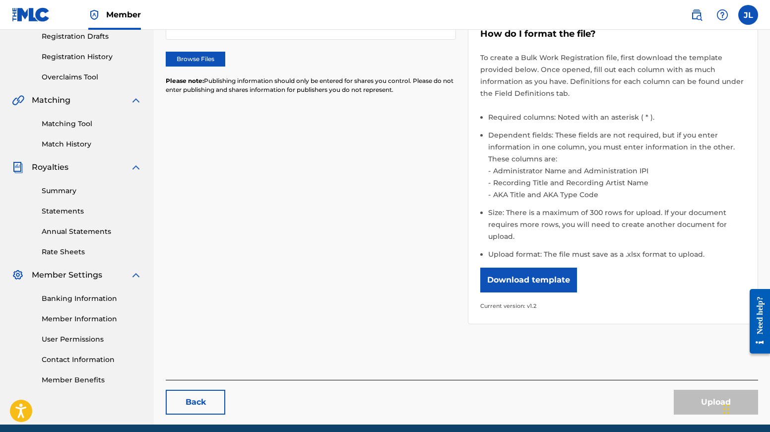
click at [527, 282] on button "Download template" at bounding box center [529, 280] width 97 height 25
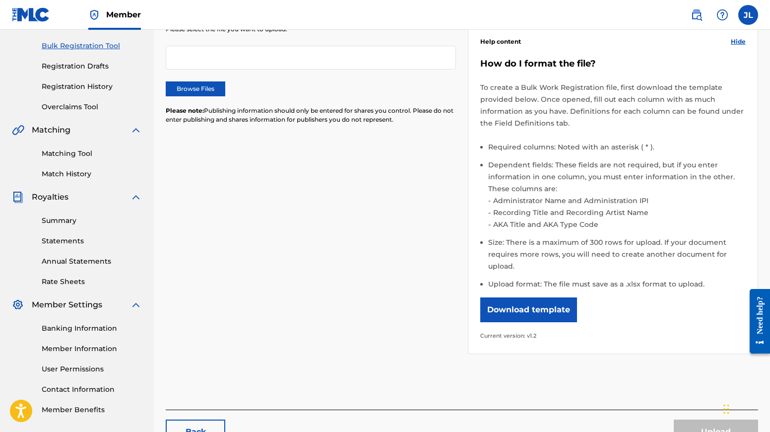
scroll to position [0, 0]
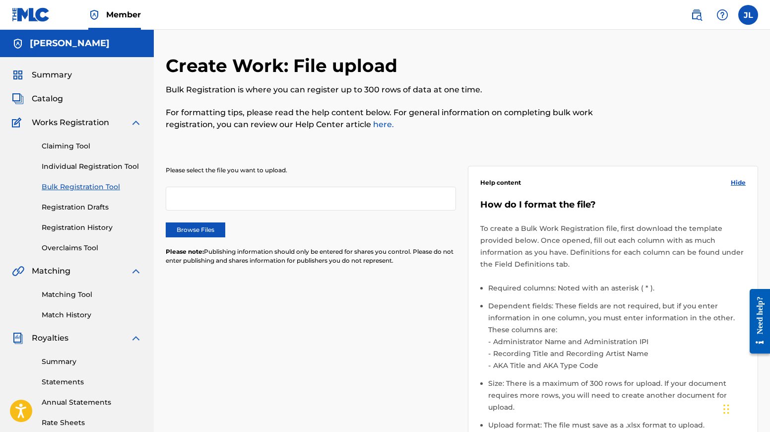
click at [51, 70] on span "Summary" at bounding box center [52, 75] width 40 height 12
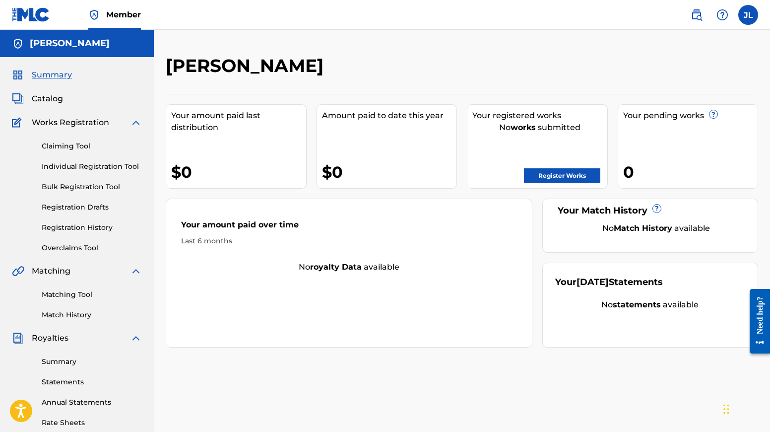
click at [72, 145] on link "Claiming Tool" at bounding box center [92, 146] width 100 height 10
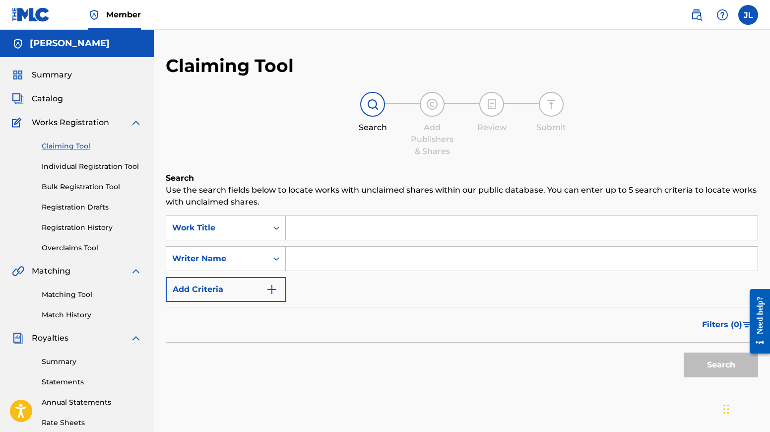
click at [332, 225] on input "Search Form" at bounding box center [522, 228] width 472 height 24
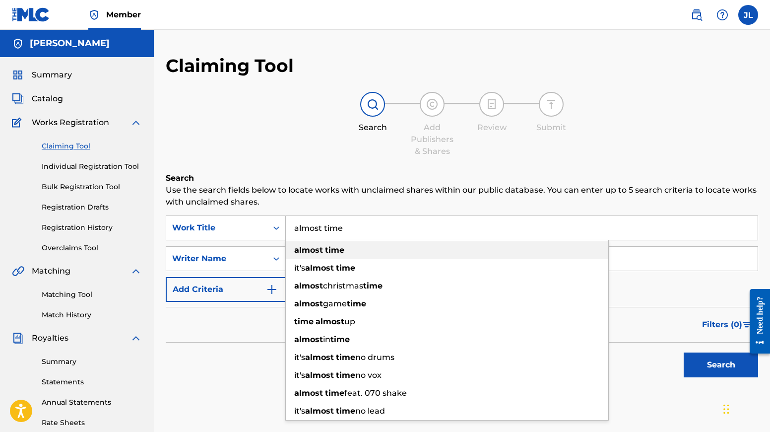
type input "almost time"
click at [341, 253] on strong "time" at bounding box center [334, 249] width 19 height 9
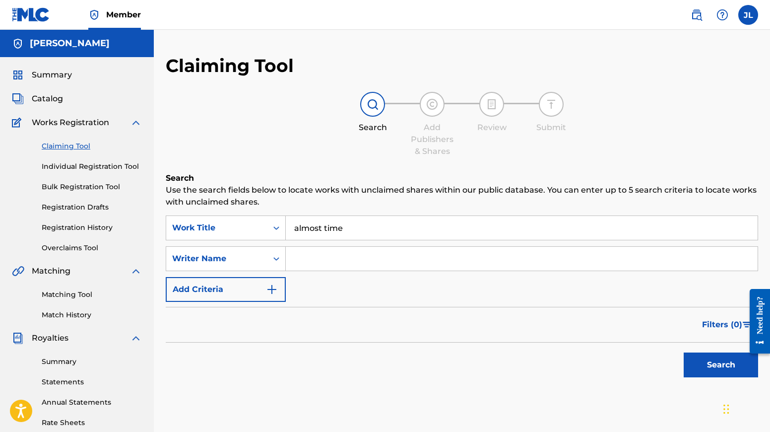
click at [621, 365] on button "Search" at bounding box center [721, 364] width 74 height 25
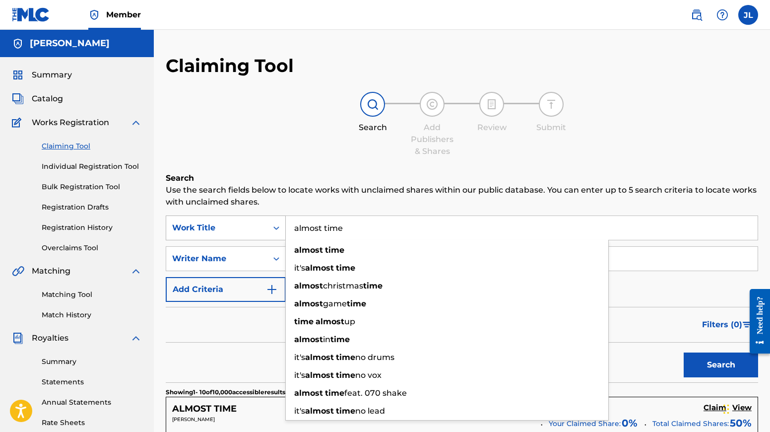
drag, startPoint x: 351, startPoint y: 229, endPoint x: 243, endPoint y: 224, distance: 108.8
click at [243, 224] on div "SearchWithCriteria11057ba7-668e-4d42-b88f-2a4c60b730c2 Work Title almost time a…" at bounding box center [462, 227] width 593 height 25
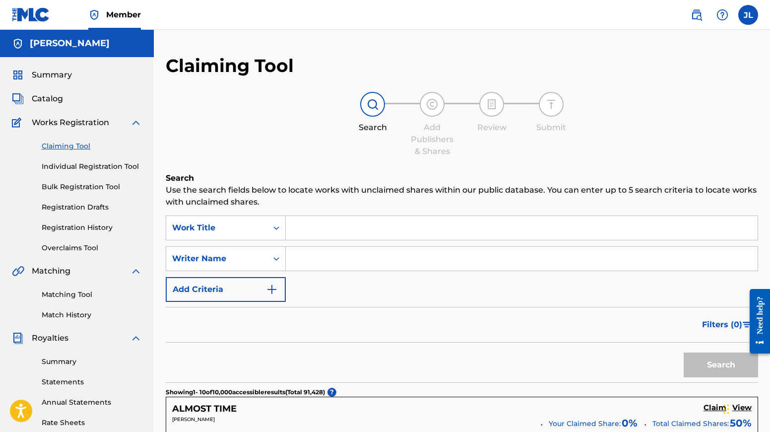
click at [318, 256] on input "Search Form" at bounding box center [522, 259] width 472 height 24
type input "[PERSON_NAME]"
click at [621, 352] on button "Search" at bounding box center [721, 364] width 74 height 25
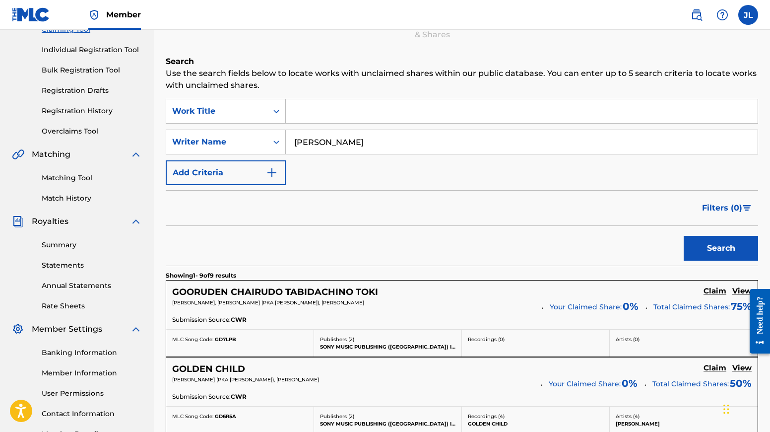
scroll to position [93, 0]
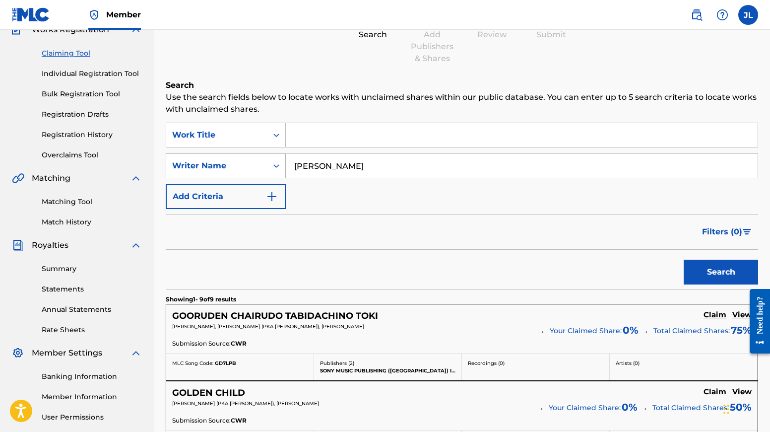
drag, startPoint x: 358, startPoint y: 168, endPoint x: 237, endPoint y: 163, distance: 121.3
click at [237, 163] on div "SearchWithCriteriad5656db3-5854-4595-8f23-f6ea16e144f0 Writer Name [PERSON_NAME]" at bounding box center [462, 165] width 593 height 25
click at [335, 131] on input "Search Form" at bounding box center [522, 135] width 472 height 24
type input "a"
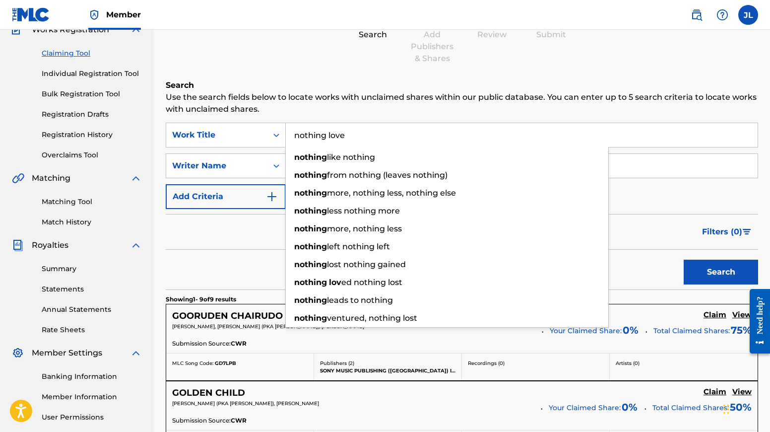
type input "nothing love"
click at [621, 260] on button "Search" at bounding box center [721, 272] width 74 height 25
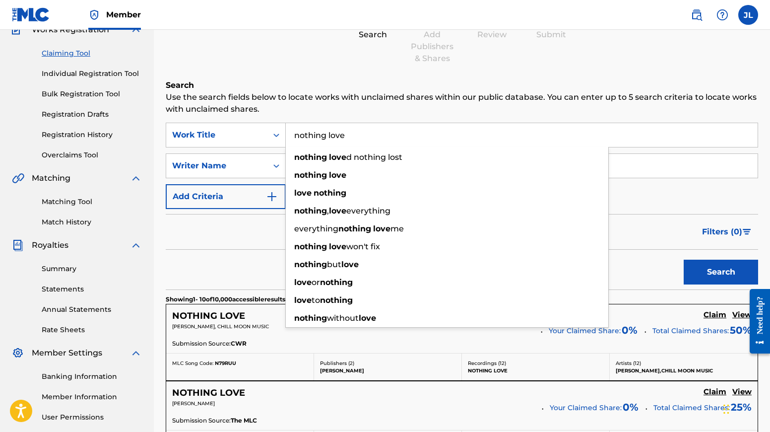
click at [237, 270] on div "Search" at bounding box center [462, 270] width 593 height 40
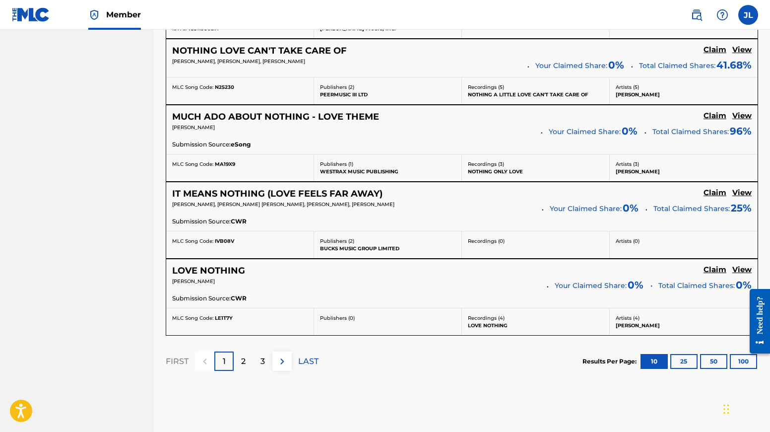
scroll to position [861, 0]
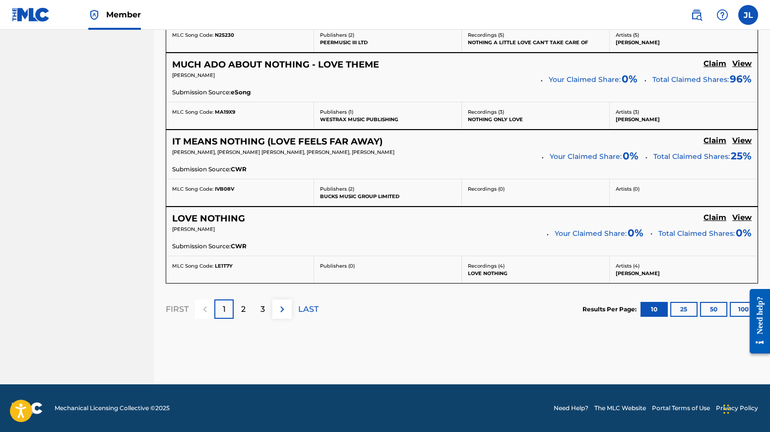
click at [247, 309] on div "2" at bounding box center [243, 308] width 19 height 19
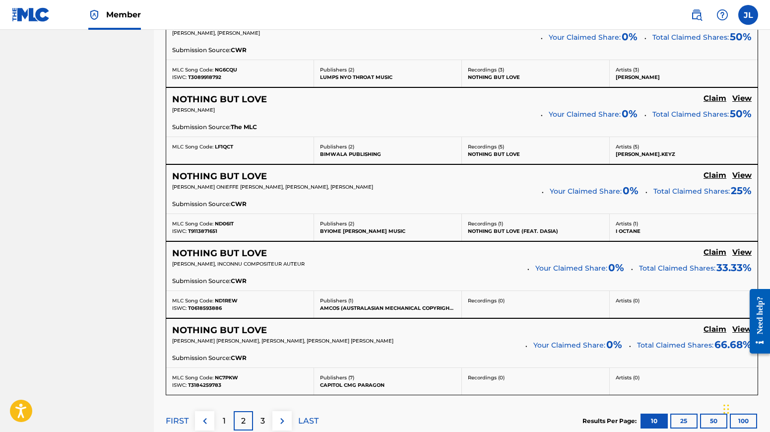
scroll to position [883, 0]
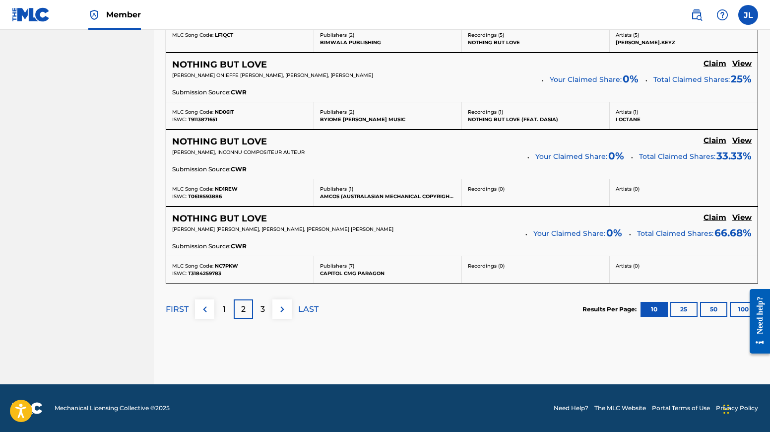
click at [223, 312] on p "1" at bounding box center [224, 309] width 3 height 12
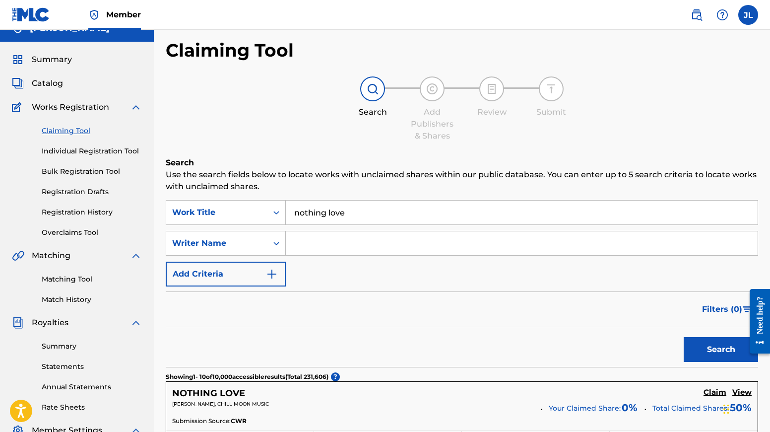
scroll to position [0, 0]
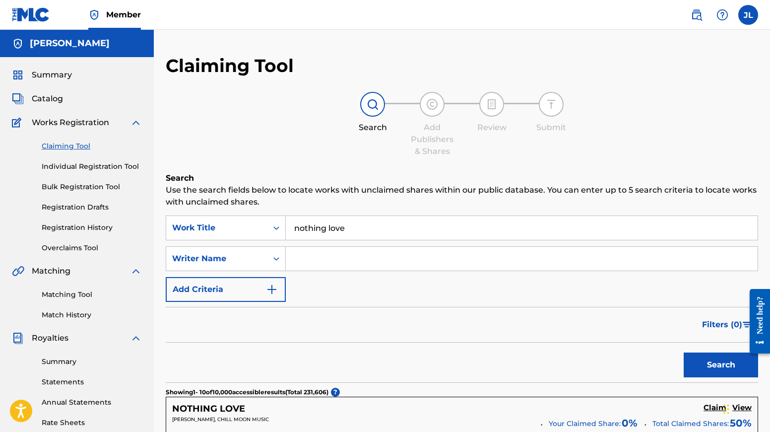
click at [621, 11] on label at bounding box center [749, 15] width 20 height 20
click at [621, 15] on input "[PERSON_NAME] [EMAIL_ADDRESS][DOMAIN_NAME] Notification Preferences Profile Log…" at bounding box center [749, 15] width 0 height 0
click at [52, 72] on span "Summary" at bounding box center [52, 75] width 40 height 12
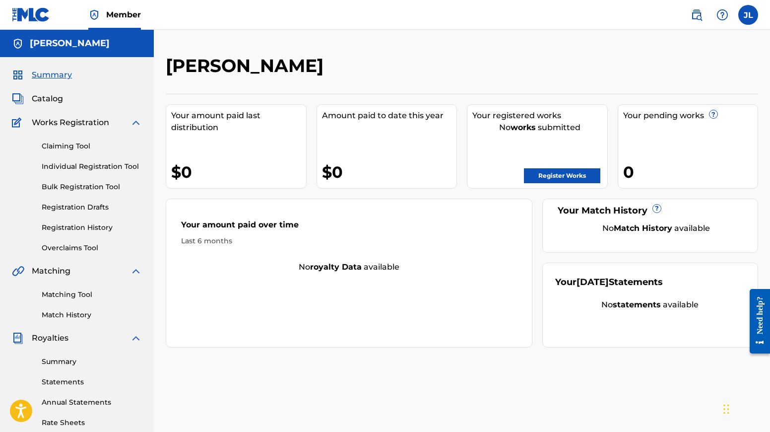
click at [52, 101] on span "Catalog" at bounding box center [47, 99] width 31 height 12
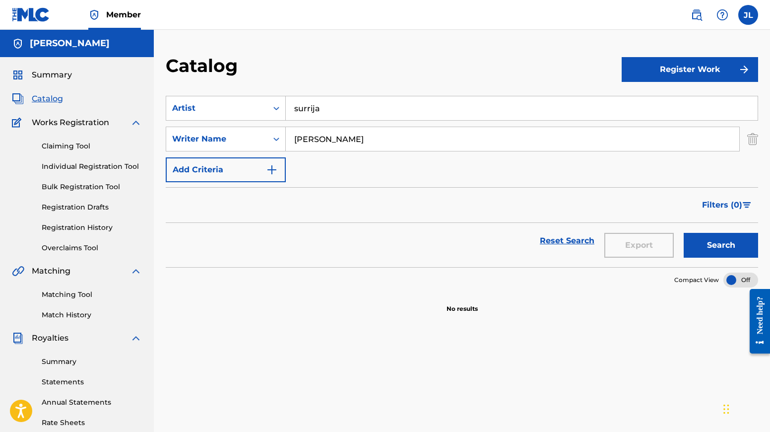
click at [83, 164] on link "Individual Registration Tool" at bounding box center [92, 166] width 100 height 10
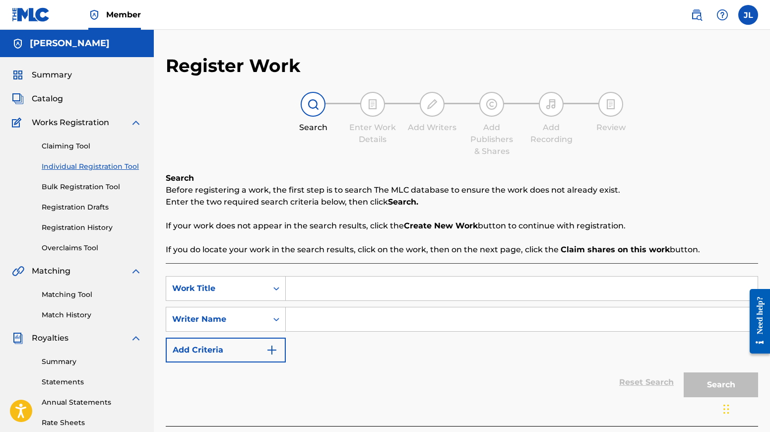
click at [313, 291] on input "Search Form" at bounding box center [522, 289] width 472 height 24
type input "ALMOST TIME"
click at [387, 322] on input "Search Form" at bounding box center [522, 319] width 472 height 24
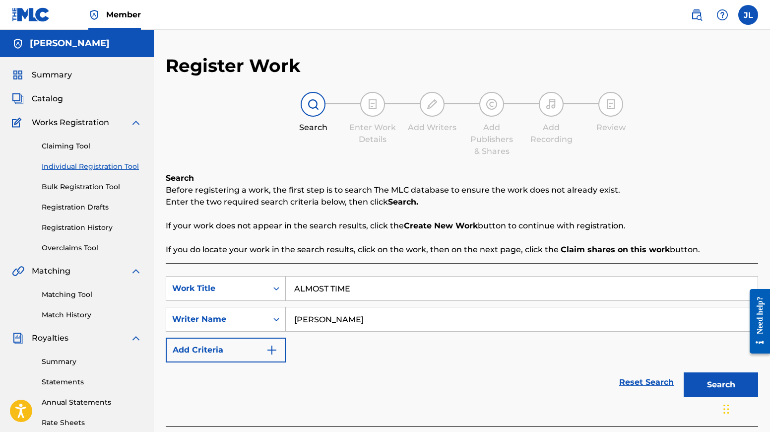
type input "[PERSON_NAME]"
click at [621, 388] on button "Search" at bounding box center [721, 384] width 74 height 25
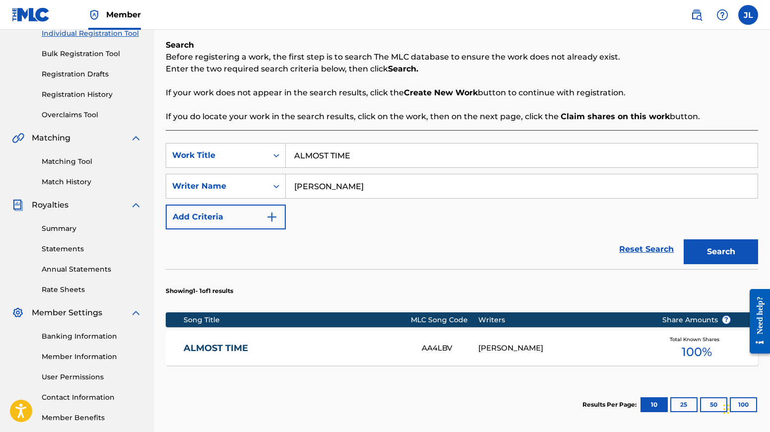
scroll to position [209, 0]
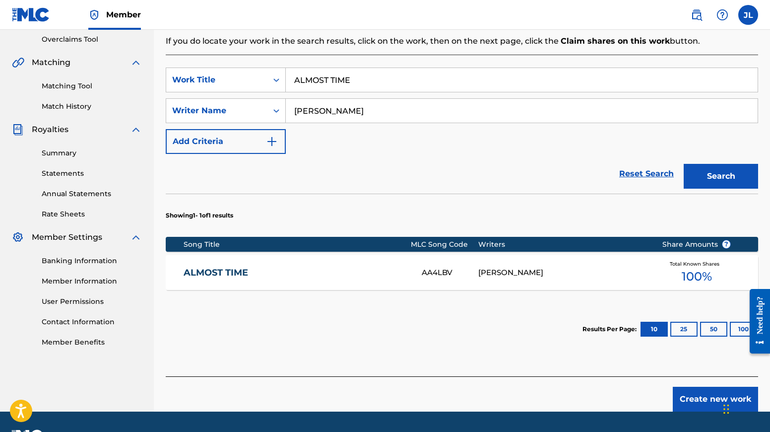
click at [229, 273] on link "ALMOST TIME" at bounding box center [296, 272] width 225 height 11
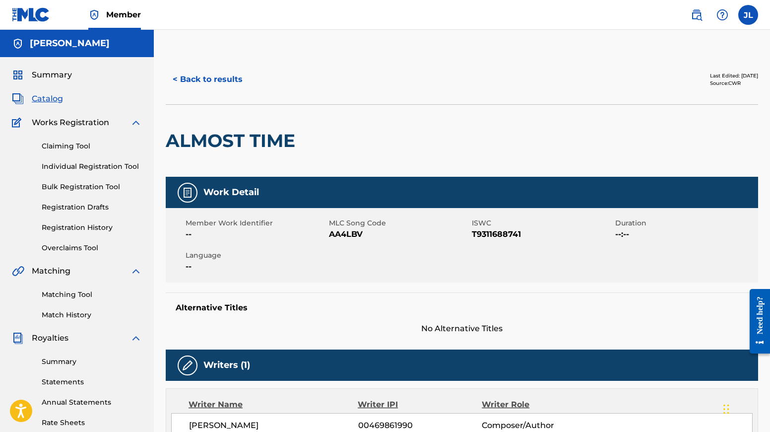
click at [187, 82] on button "< Back to results" at bounding box center [208, 79] width 84 height 25
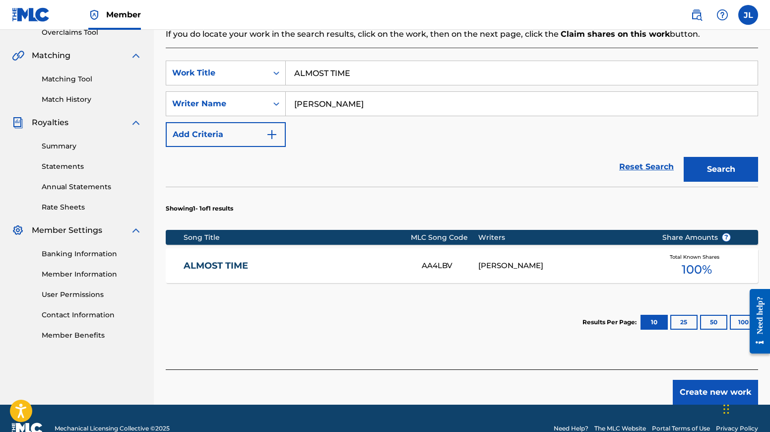
scroll to position [218, 0]
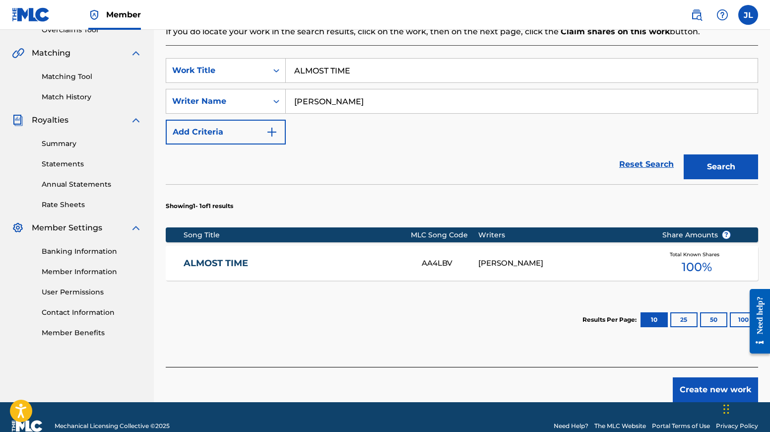
click at [621, 268] on span "100 %" at bounding box center [697, 267] width 30 height 18
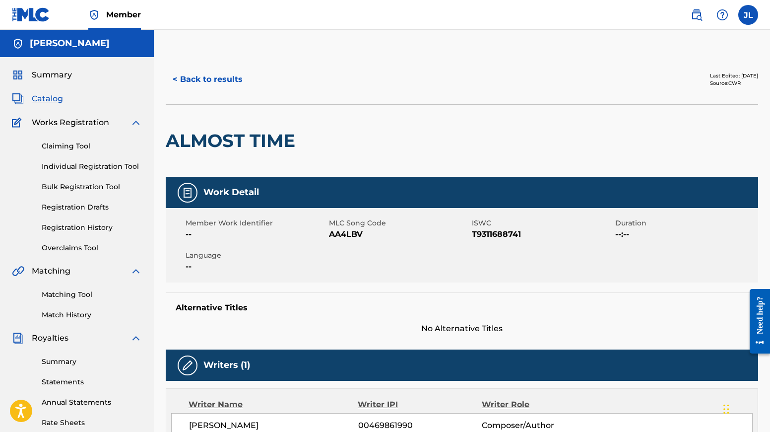
click at [70, 146] on link "Claiming Tool" at bounding box center [92, 146] width 100 height 10
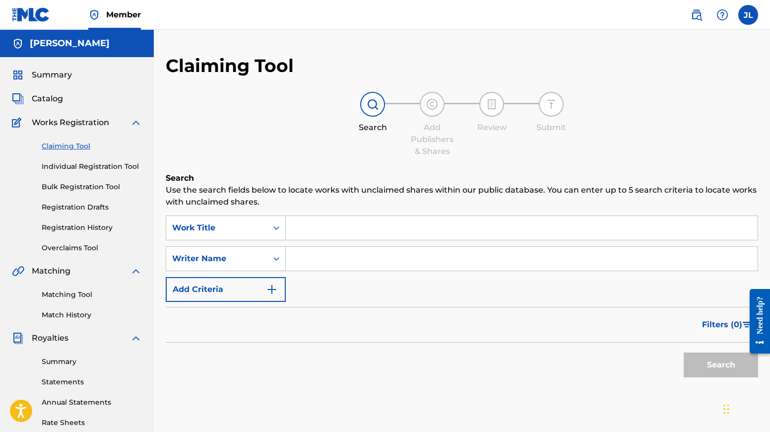
click at [345, 229] on input "Search Form" at bounding box center [522, 228] width 472 height 24
click at [395, 222] on input "ALMOST" at bounding box center [522, 228] width 472 height 24
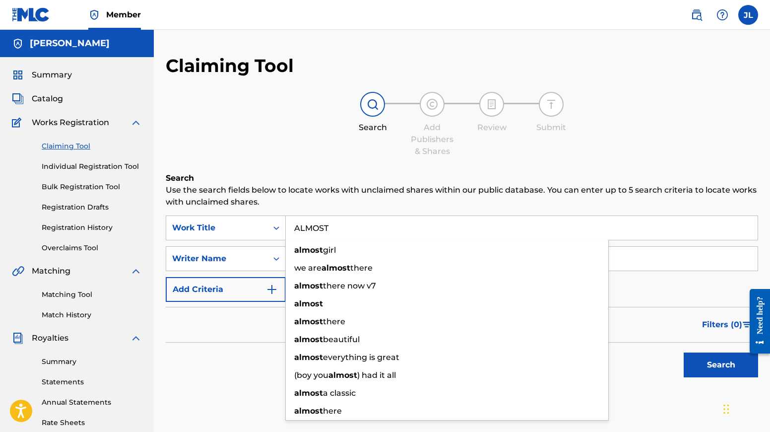
click at [389, 230] on input "ALMOST" at bounding box center [522, 228] width 472 height 24
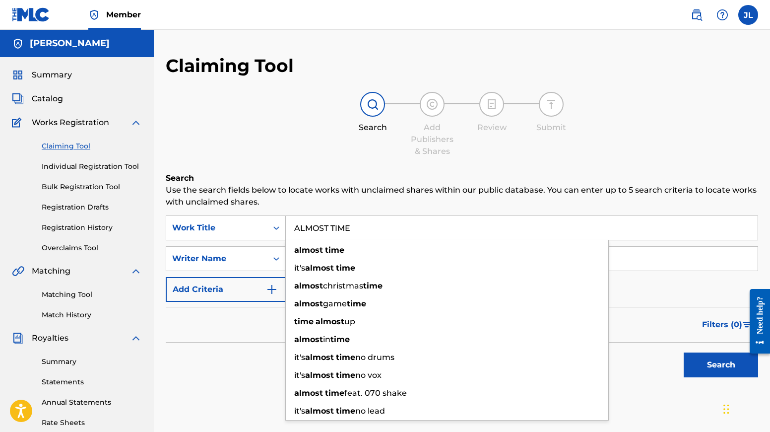
type input "ALMOST TIME"
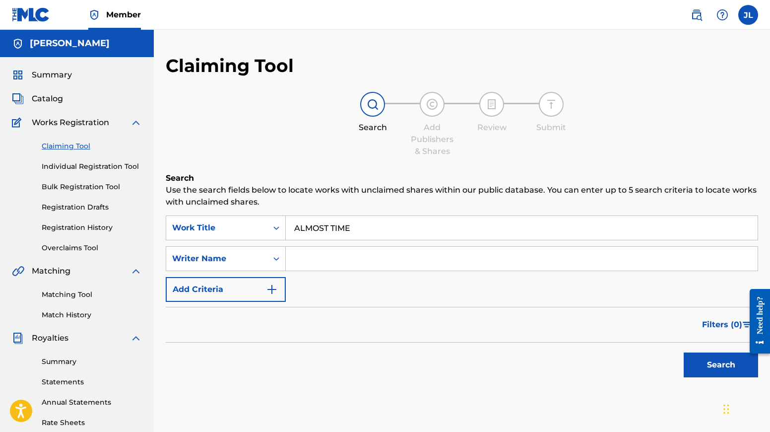
click at [621, 262] on input "Search Form" at bounding box center [522, 259] width 472 height 24
drag, startPoint x: 637, startPoint y: 262, endPoint x: 438, endPoint y: 262, distance: 198.6
click at [438, 262] on input "Search Form" at bounding box center [522, 259] width 472 height 24
click at [621, 360] on button "Search" at bounding box center [721, 364] width 74 height 25
drag, startPoint x: 336, startPoint y: 257, endPoint x: 258, endPoint y: 256, distance: 77.9
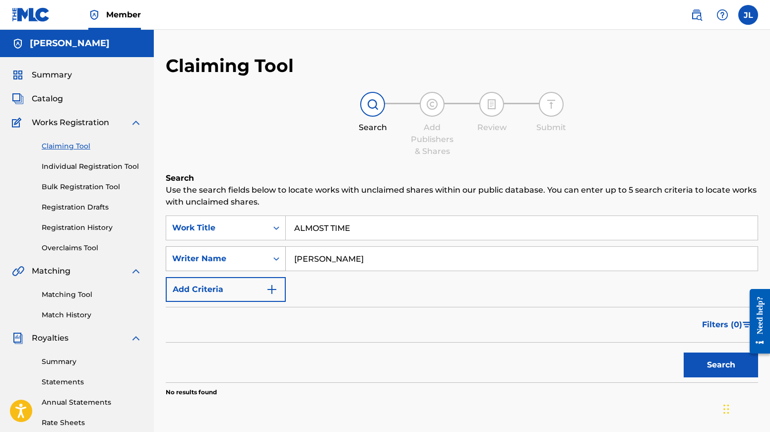
click at [258, 256] on div "SearchWithCriteriad5656db3-5854-4595-8f23-f6ea16e144f0 Writer Name [PERSON_NAME]" at bounding box center [462, 258] width 593 height 25
click at [393, 255] on input "[PERSON_NAME]" at bounding box center [522, 259] width 472 height 24
type input "[PERSON_NAME]"
click at [621, 363] on button "Search" at bounding box center [721, 364] width 74 height 25
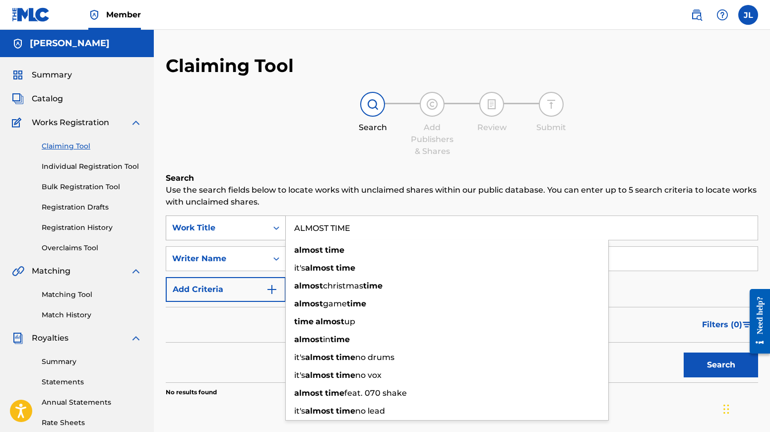
drag, startPoint x: 358, startPoint y: 229, endPoint x: 258, endPoint y: 228, distance: 100.8
click at [258, 228] on div "SearchWithCriteria11057ba7-668e-4d42-b88f-2a4c60b730c2 Work Title ALMOST TIME a…" at bounding box center [462, 227] width 593 height 25
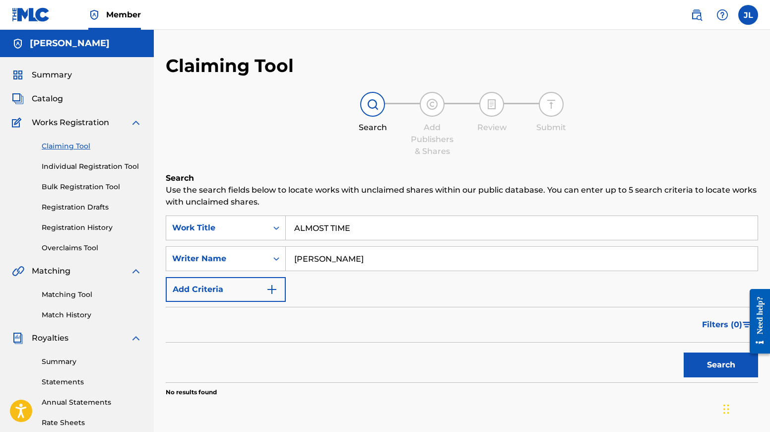
click at [93, 165] on link "Individual Registration Tool" at bounding box center [92, 166] width 100 height 10
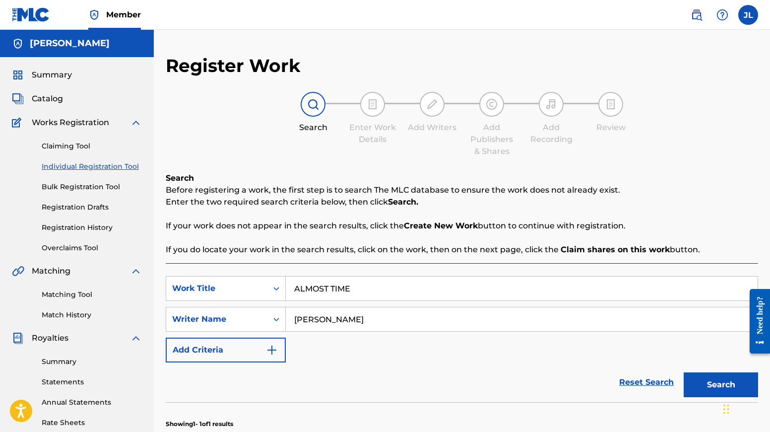
click at [352, 290] on input "ALMOST TIME" at bounding box center [522, 289] width 472 height 24
click at [621, 372] on button "Search" at bounding box center [721, 384] width 74 height 25
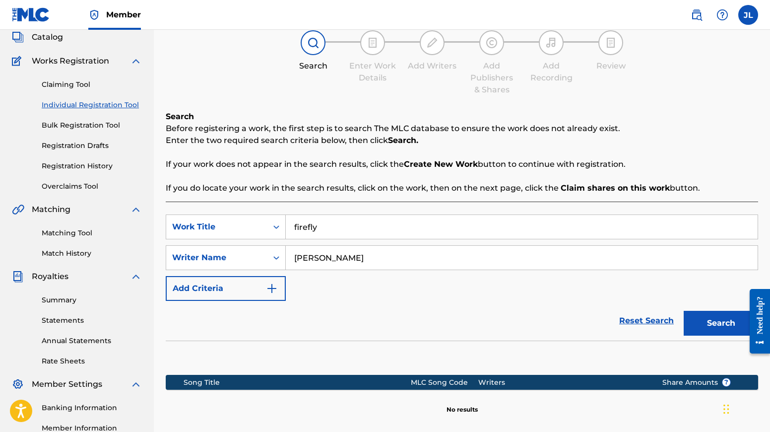
scroll to position [183, 0]
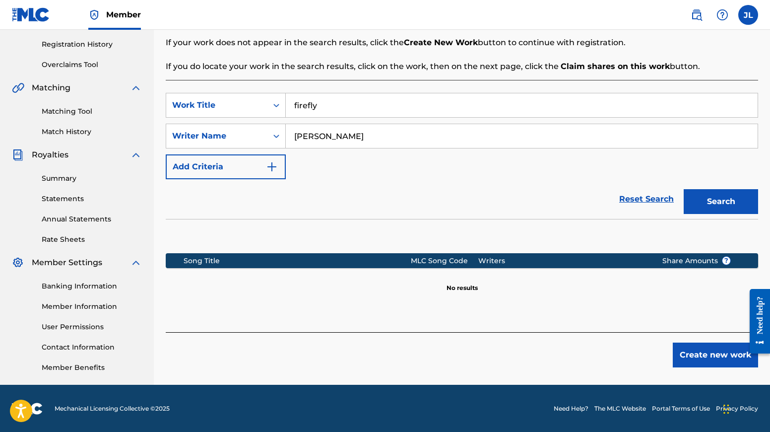
click at [621, 199] on button "Search" at bounding box center [721, 201] width 74 height 25
drag, startPoint x: 320, startPoint y: 105, endPoint x: 278, endPoint y: 103, distance: 42.8
click at [278, 103] on div "SearchWithCriteria2612298d-890c-425b-ae14-4b9880caa71c Work Title firefly" at bounding box center [462, 105] width 593 height 25
type input "F"
click at [621, 205] on button "Search" at bounding box center [721, 201] width 74 height 25
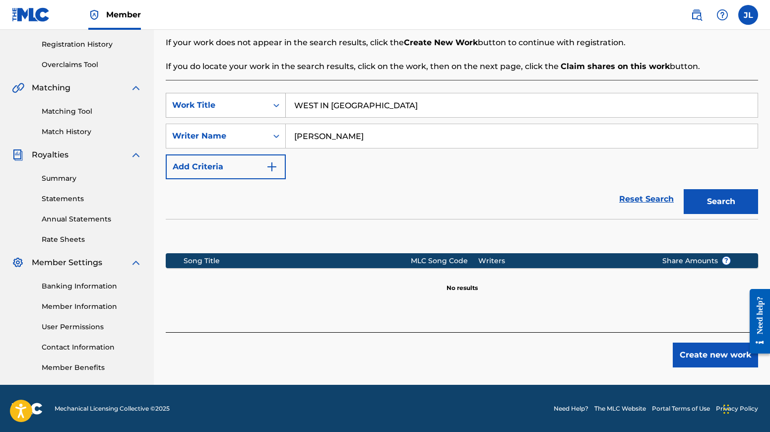
drag, startPoint x: 356, startPoint y: 106, endPoint x: 265, endPoint y: 104, distance: 91.4
click at [265, 104] on div "SearchWithCriteria2612298d-890c-425b-ae14-4b9880caa71c Work Title WEST IN [GEOG…" at bounding box center [462, 105] width 593 height 25
type input "SHE LEARNED TO NOT BE SCARED"
click at [621, 207] on button "Search" at bounding box center [721, 201] width 74 height 25
